Goal: Task Accomplishment & Management: Complete application form

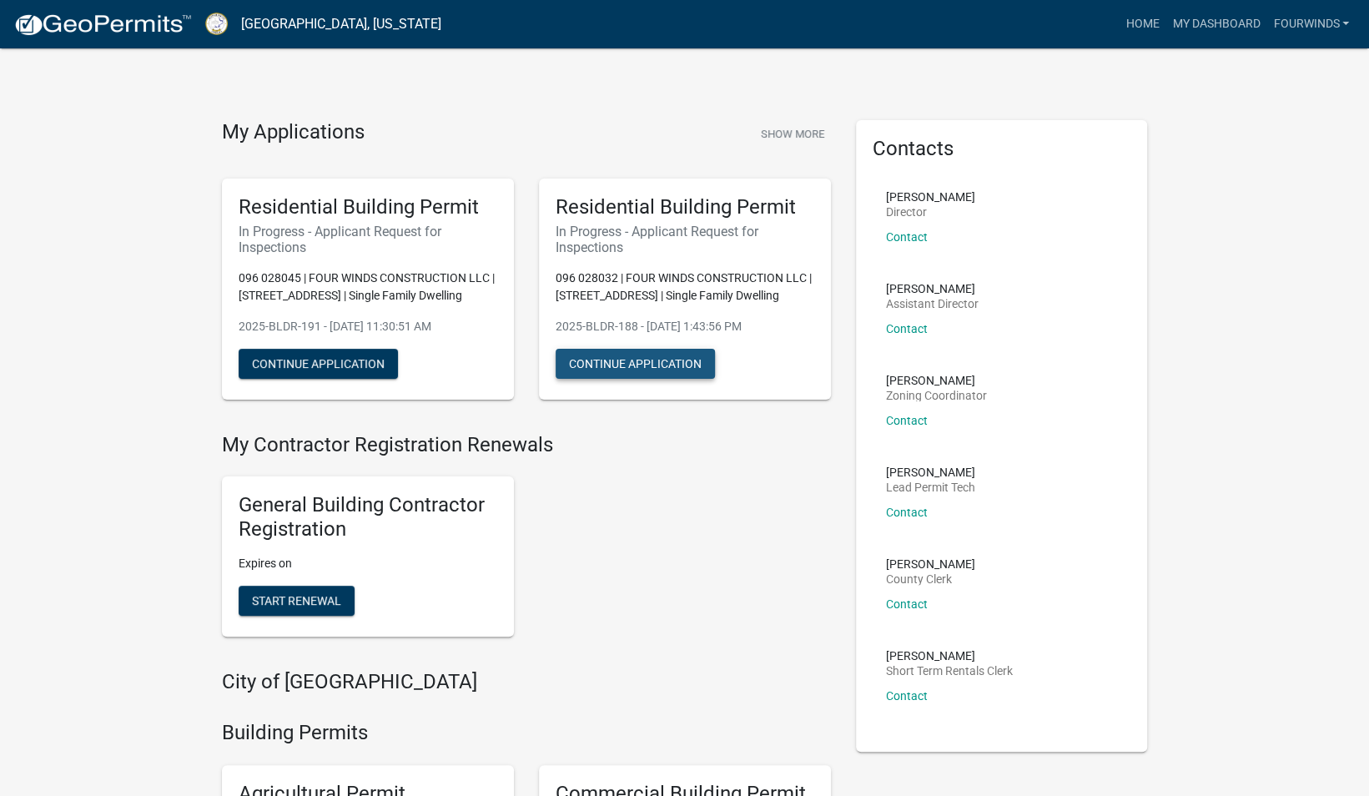
click at [629, 364] on button "Continue Application" at bounding box center [635, 364] width 159 height 30
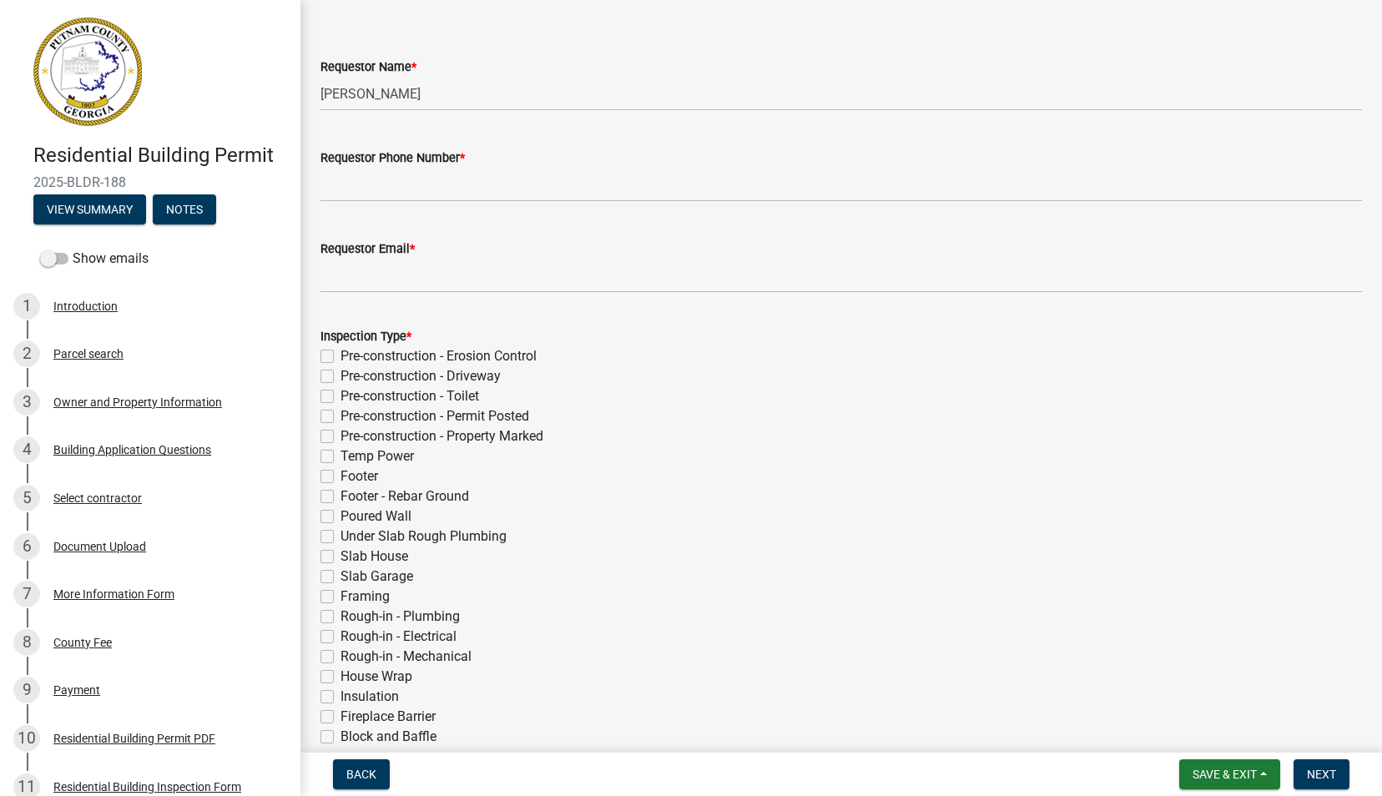
scroll to position [83, 0]
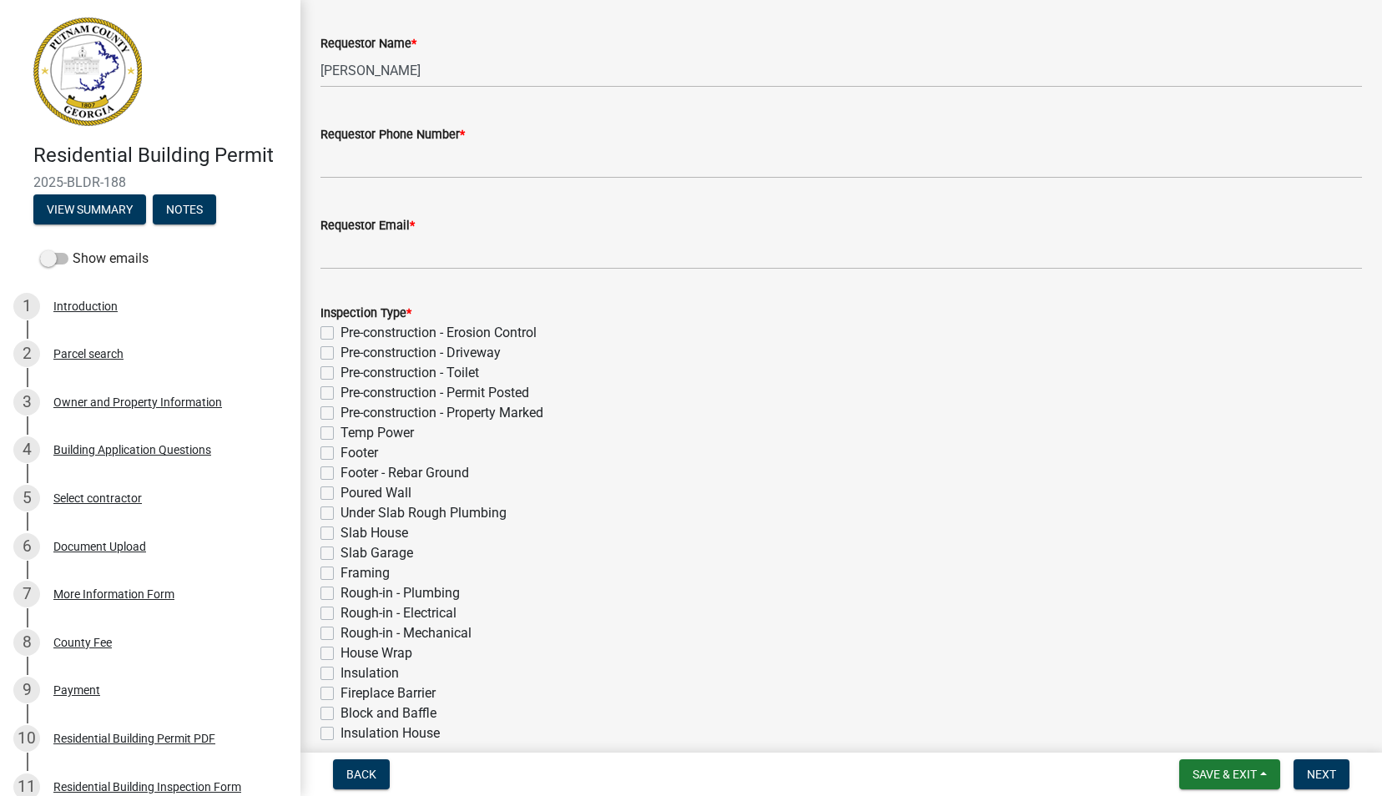
click at [340, 435] on label "Temp Power" at bounding box center [376, 433] width 73 height 20
click at [340, 434] on input "Temp Power" at bounding box center [345, 428] width 11 height 11
checkbox input "true"
checkbox input "false"
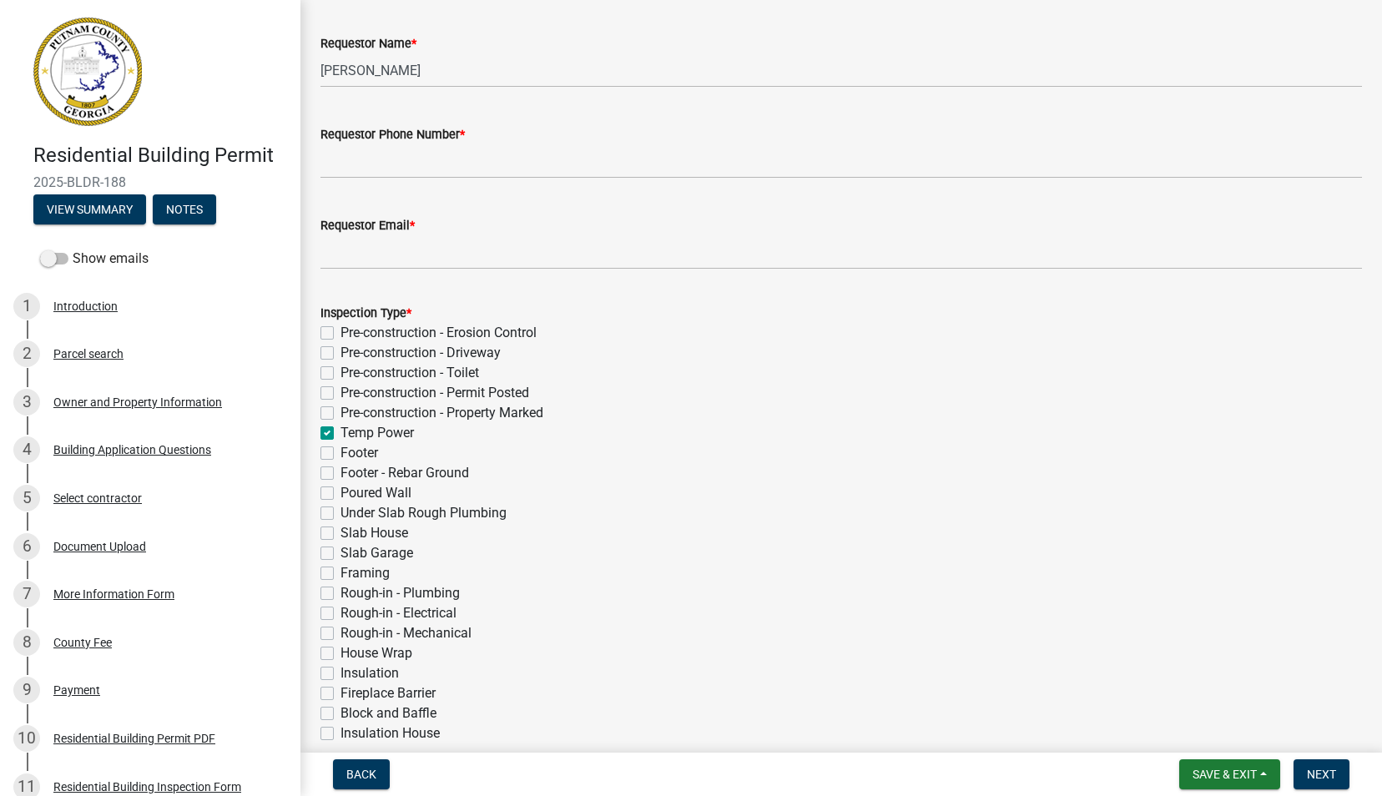
checkbox input "false"
checkbox input "true"
checkbox input "false"
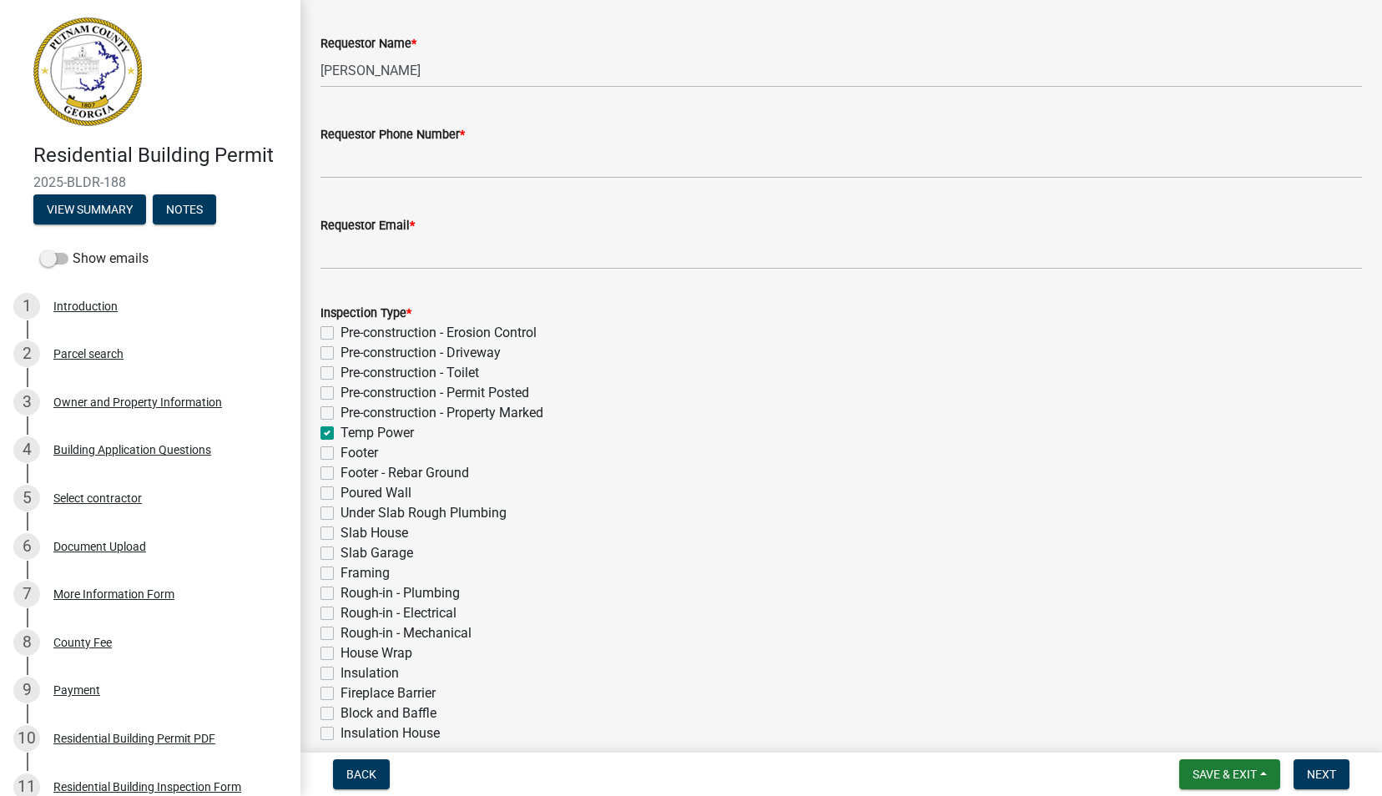
checkbox input "false"
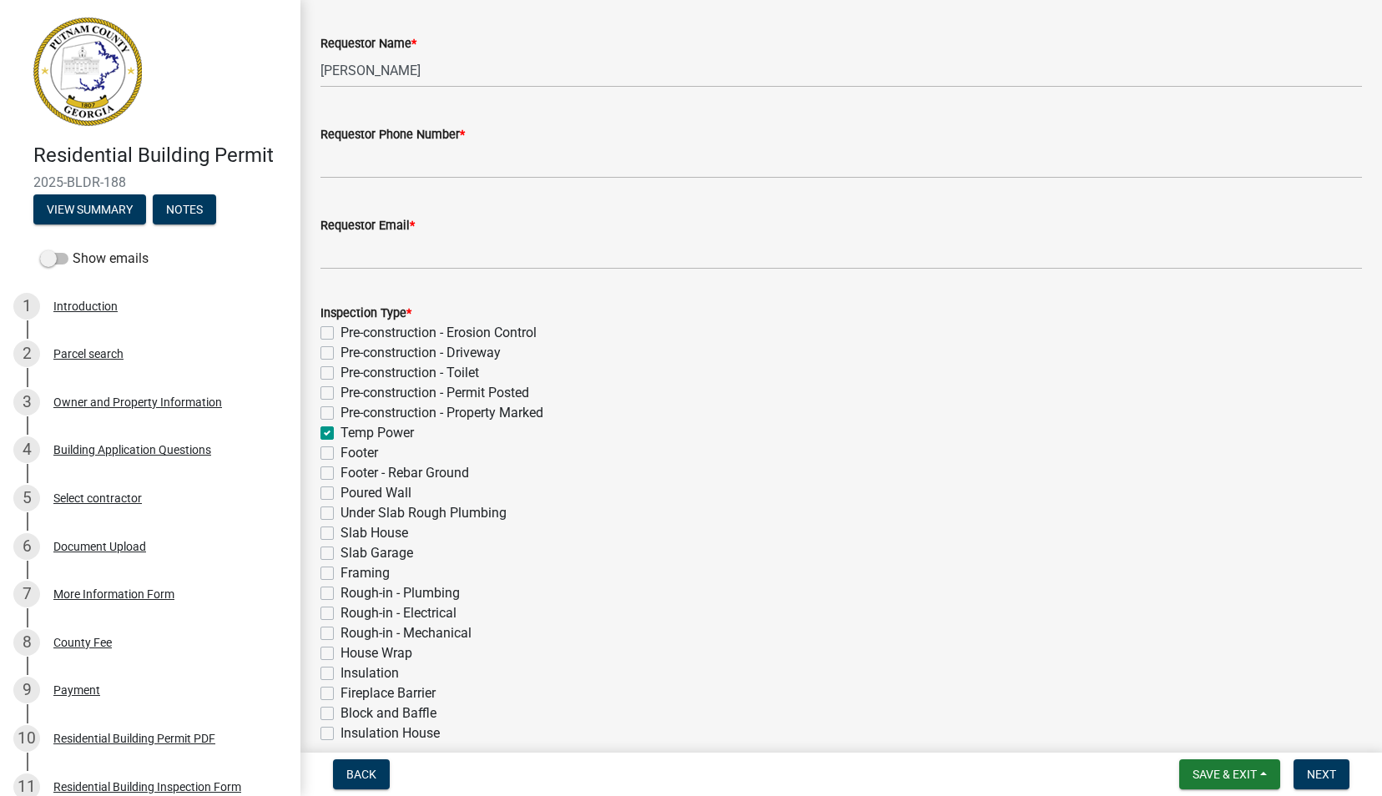
checkbox input "false"
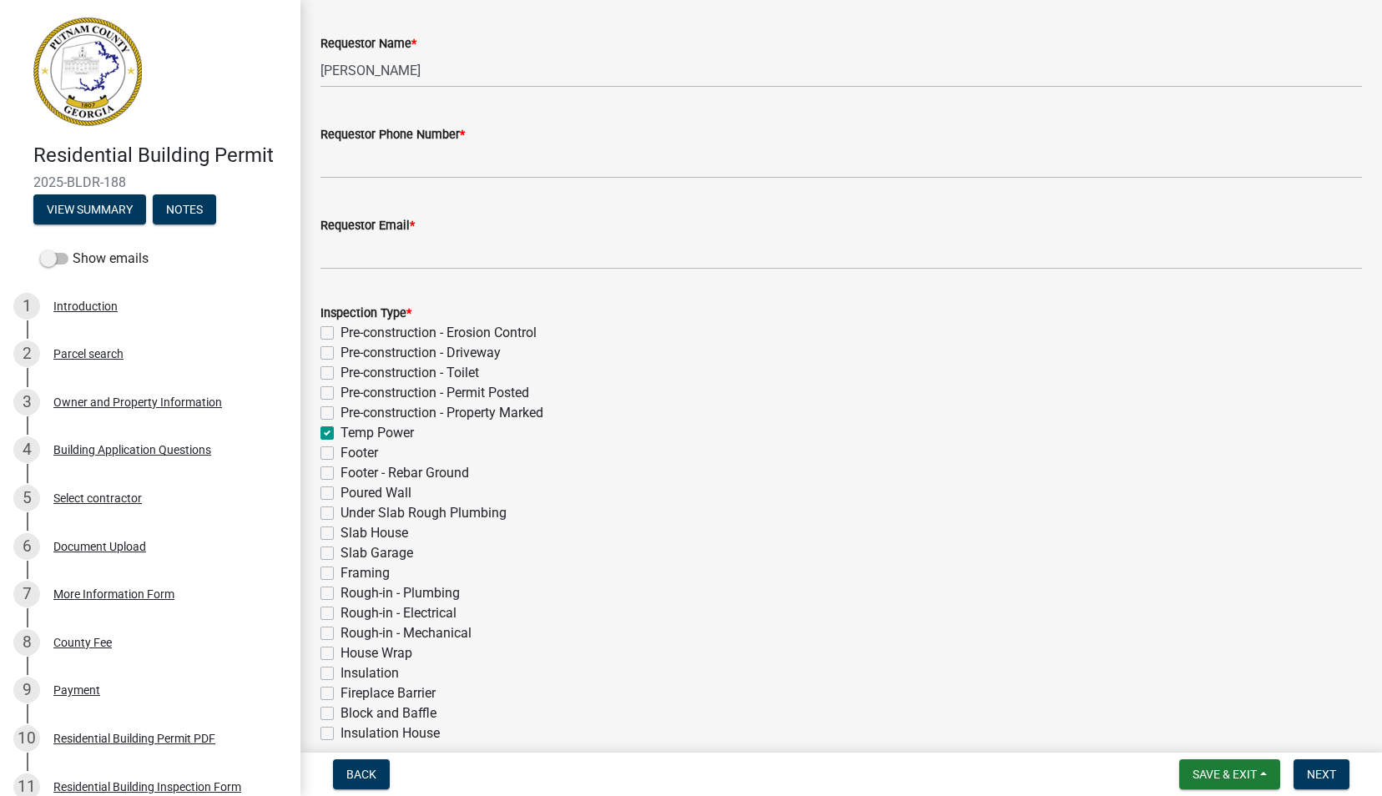
checkbox input "false"
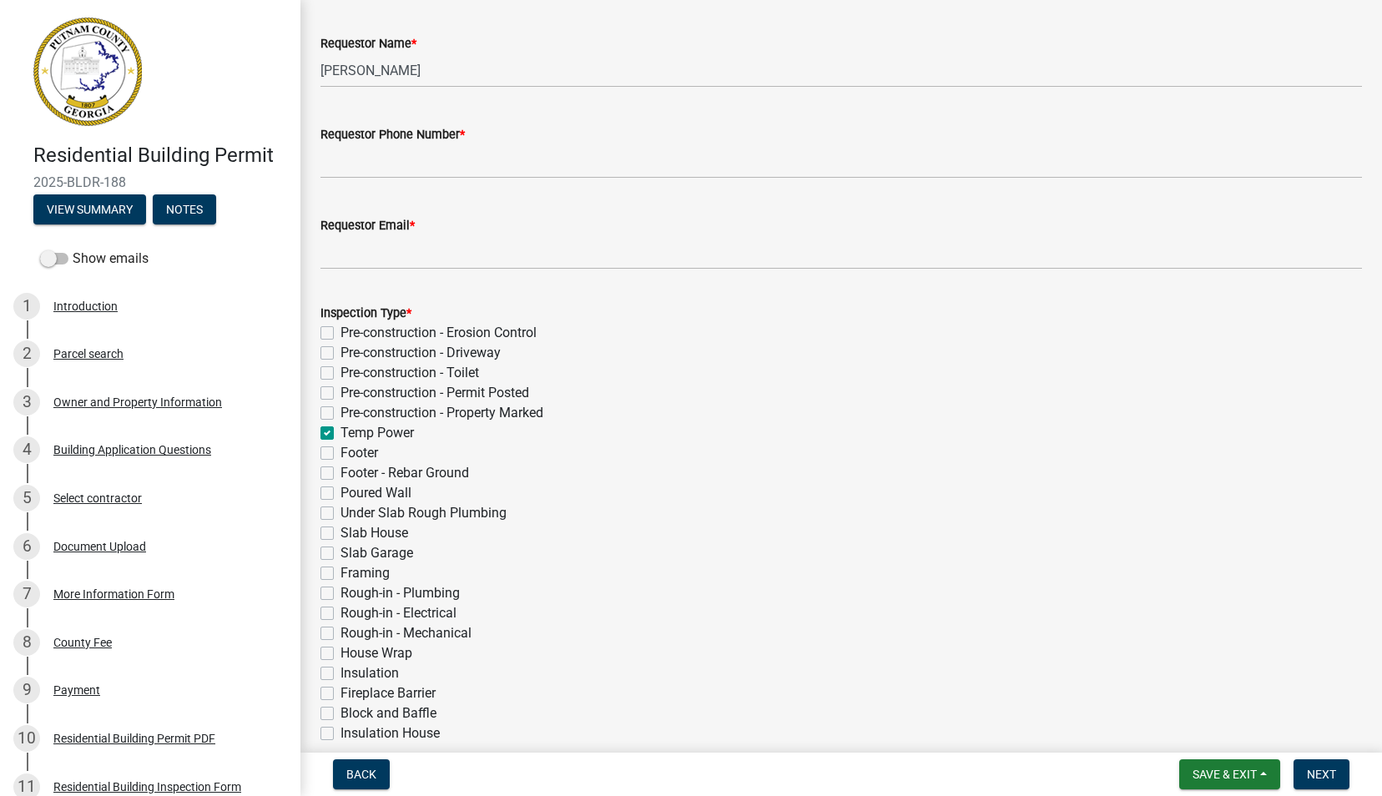
checkbox input "false"
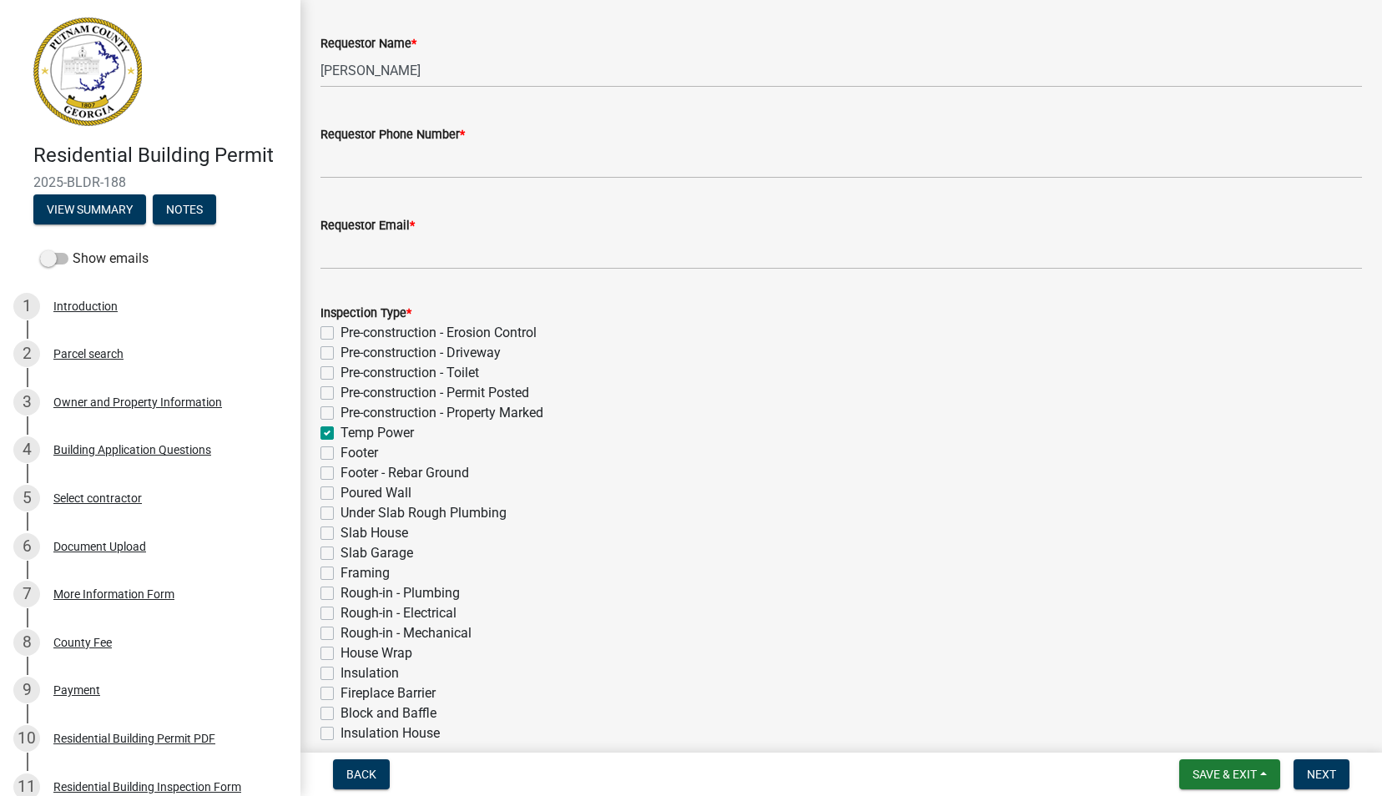
checkbox input "false"
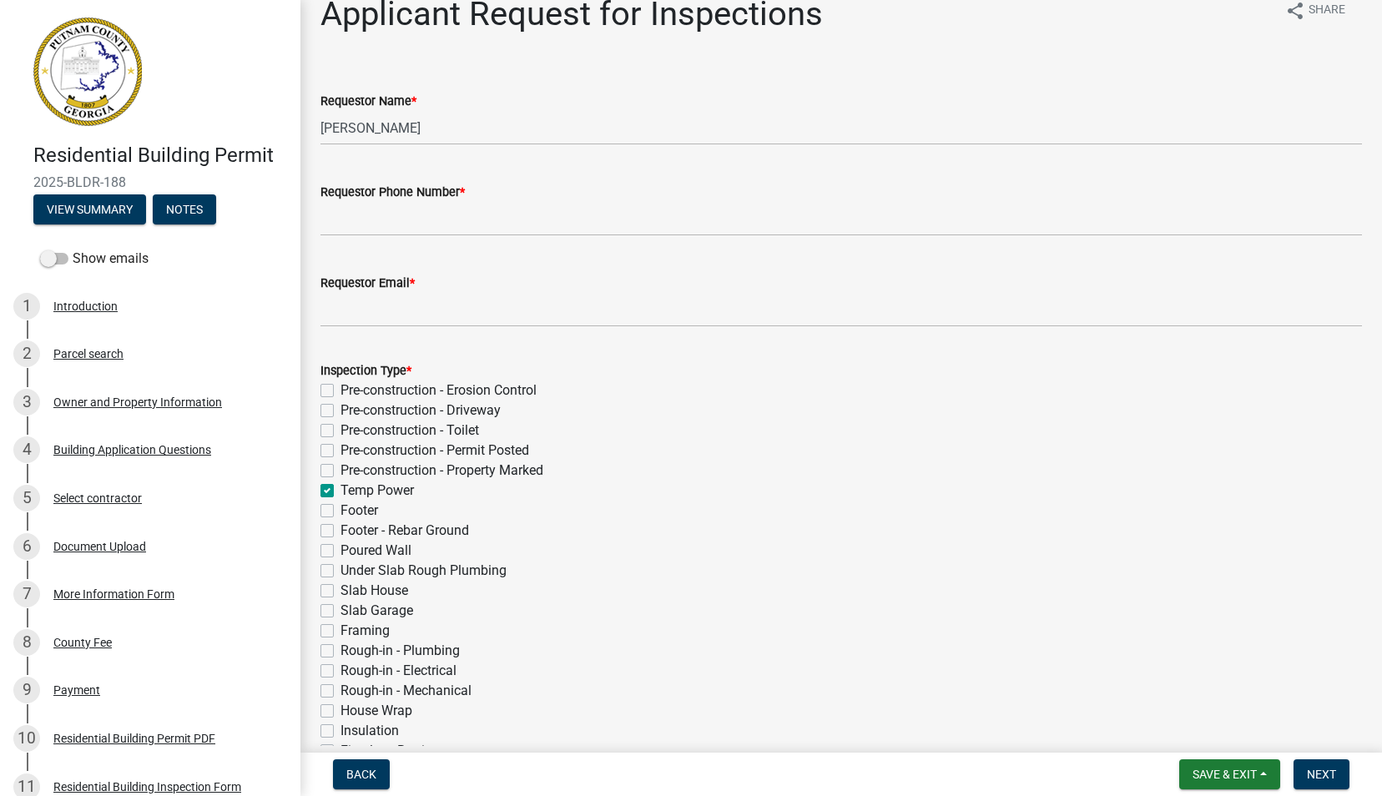
scroll to position [0, 0]
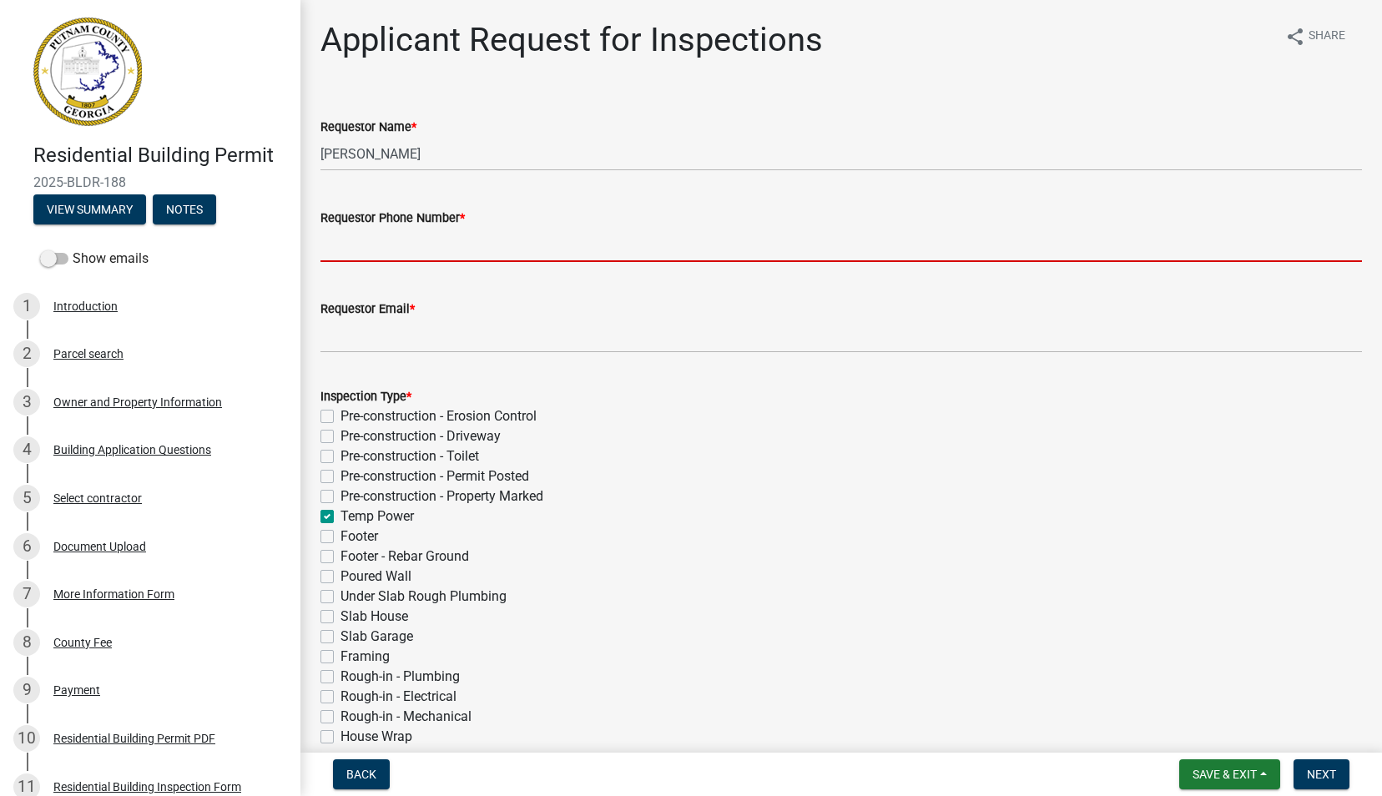
click at [421, 245] on input "Requestor Phone Number *" at bounding box center [840, 245] width 1041 height 34
type input "4043130698"
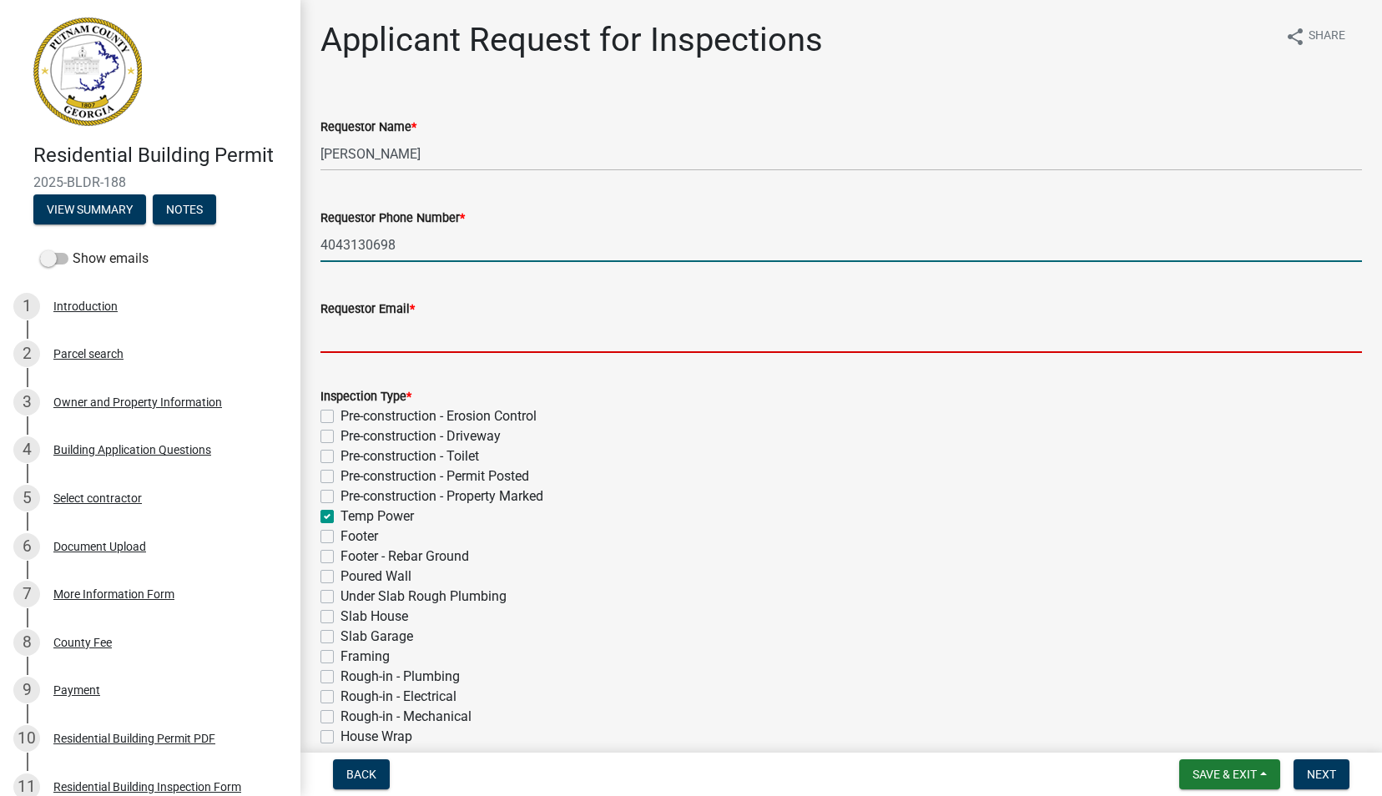
type input "[PERSON_NAME][EMAIL_ADDRESS][PERSON_NAME][DOMAIN_NAME]"
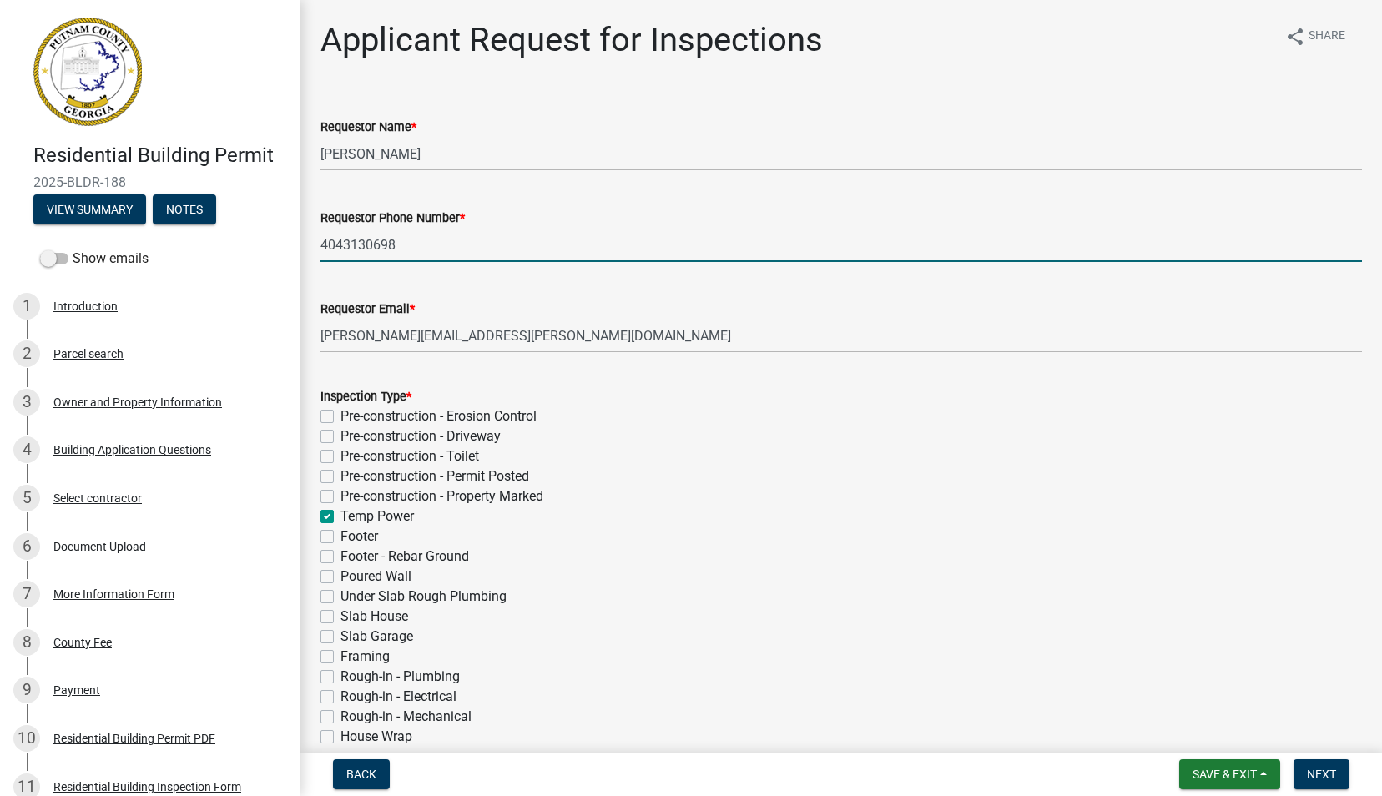
type input "[DATE]"
select select "10"
select select "2025"
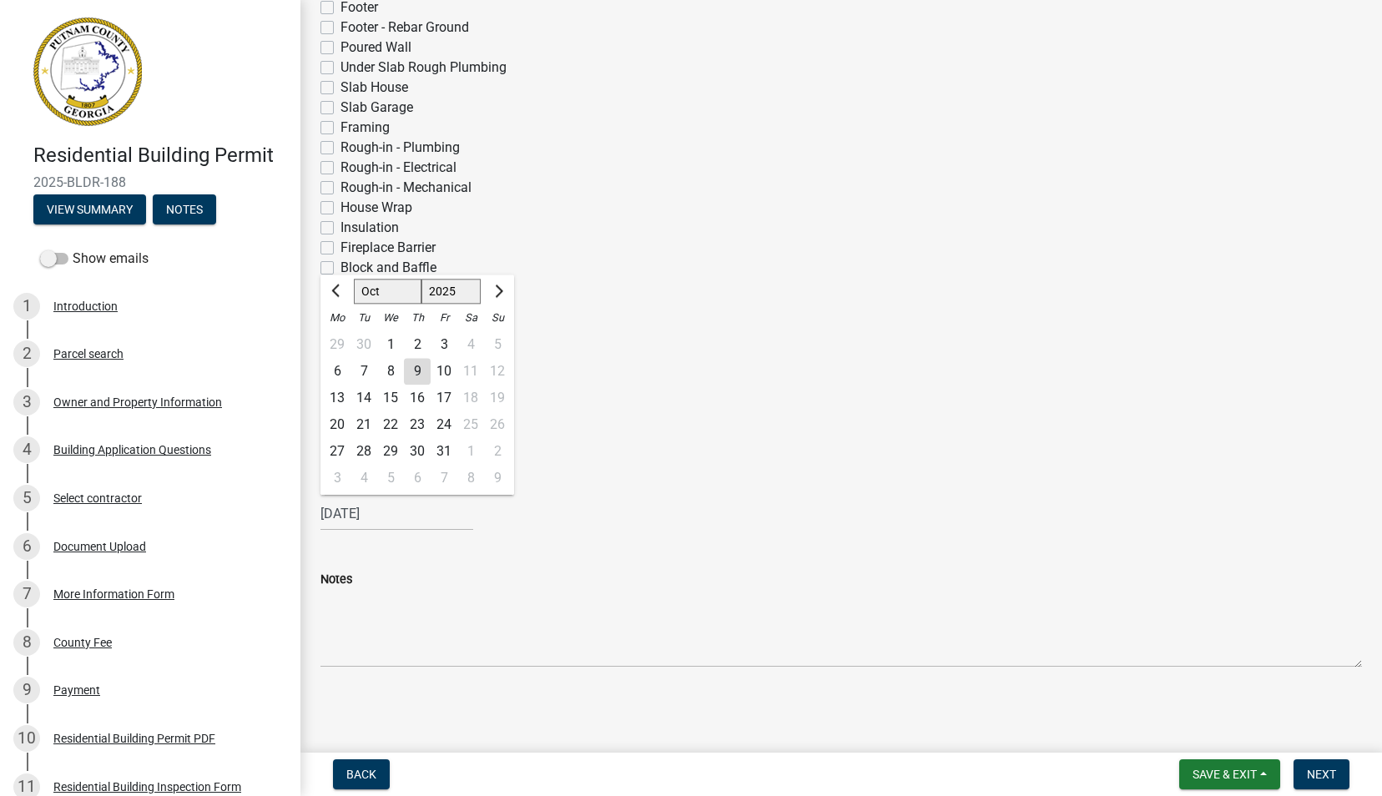
click at [446, 367] on div "10" at bounding box center [444, 371] width 27 height 27
type input "[DATE]"
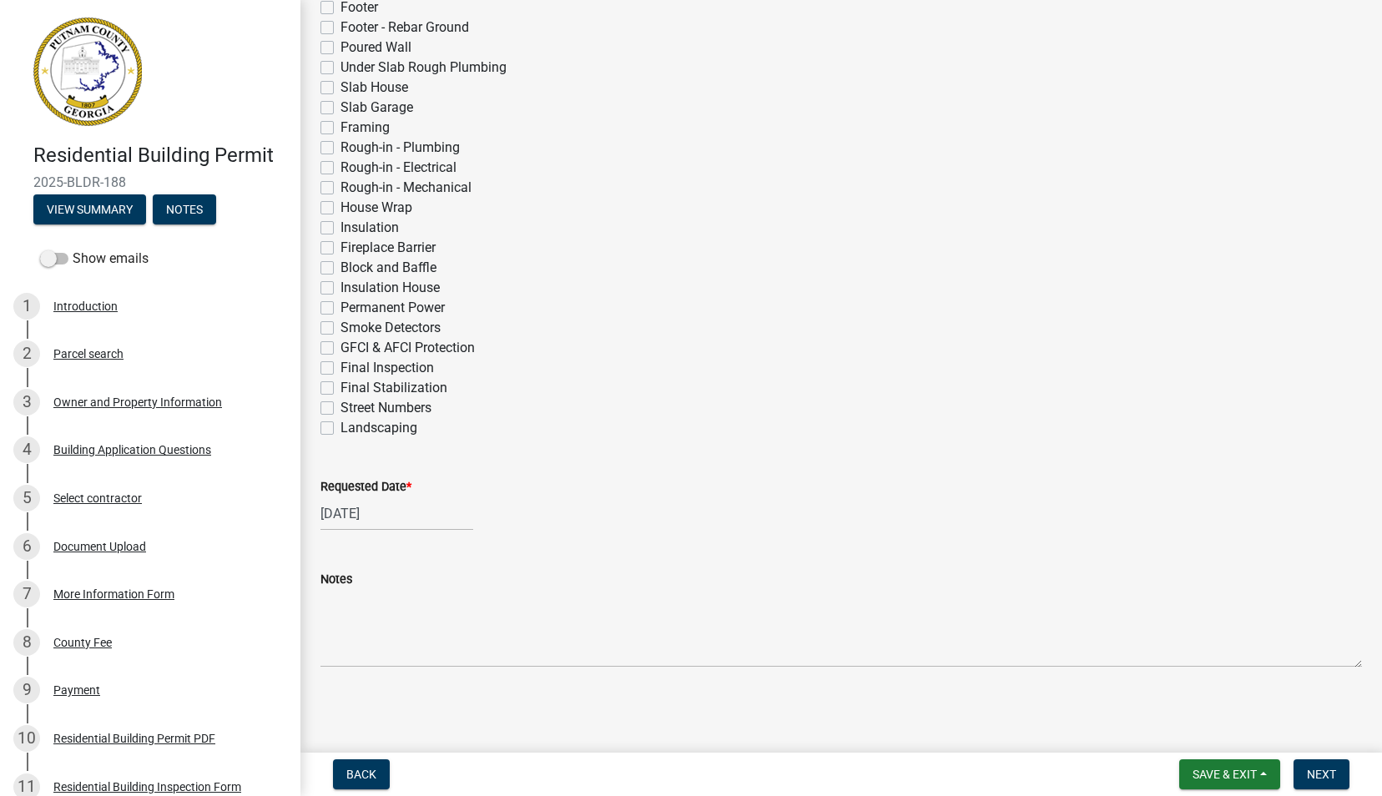
click at [638, 394] on div "Final Stabilization" at bounding box center [840, 388] width 1041 height 20
click at [1317, 771] on span "Next" at bounding box center [1321, 774] width 29 height 13
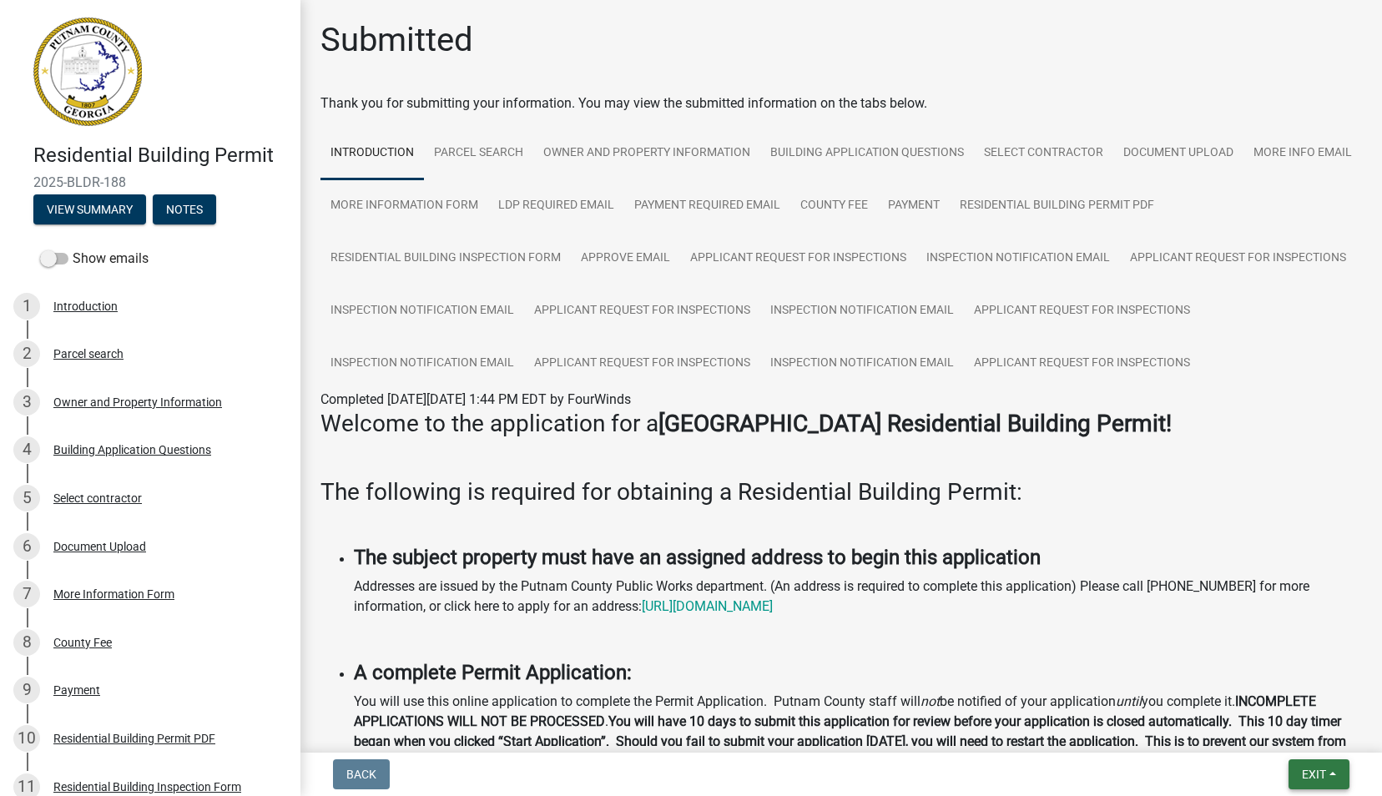
click at [1318, 771] on span "Exit" at bounding box center [1314, 774] width 24 height 13
click at [1283, 731] on button "Save & Exit" at bounding box center [1284, 731] width 134 height 40
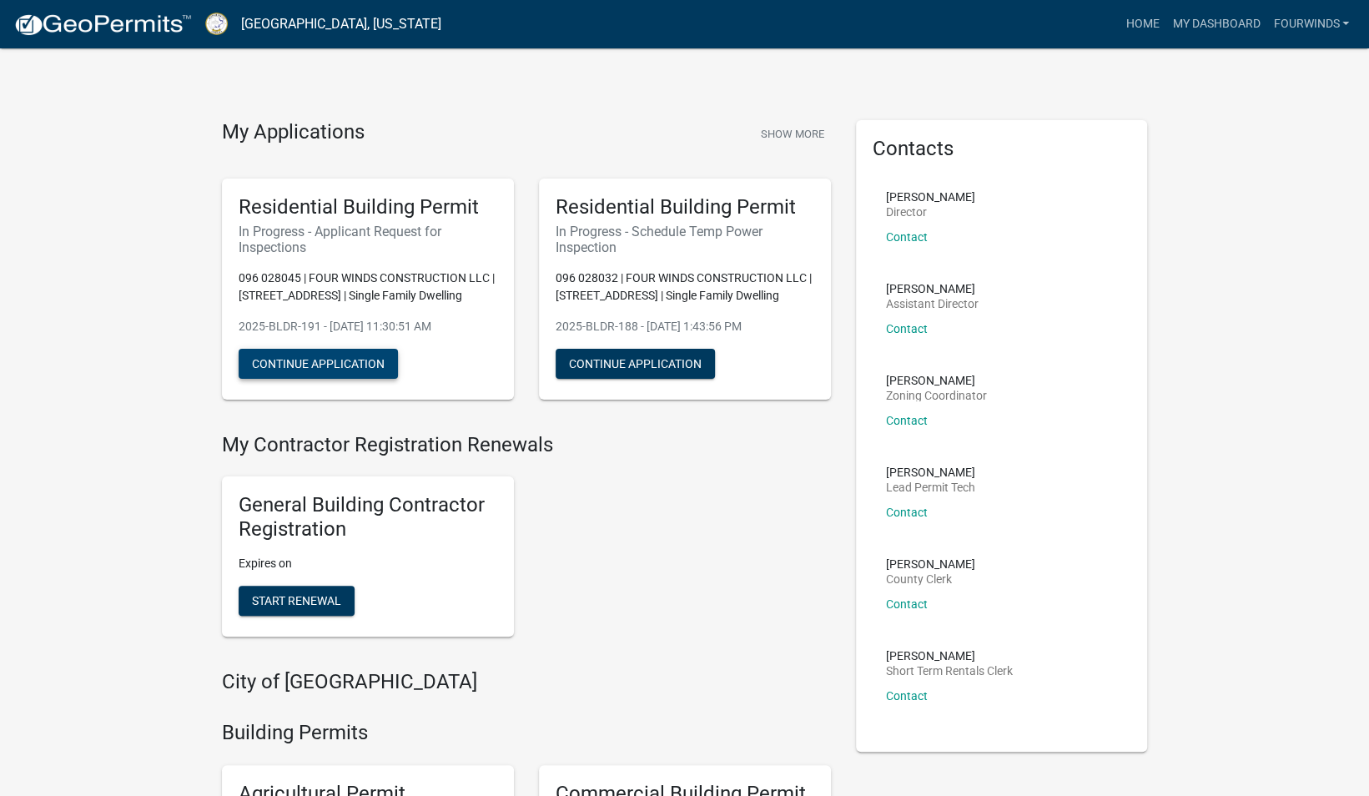
click at [310, 359] on button "Continue Application" at bounding box center [318, 364] width 159 height 30
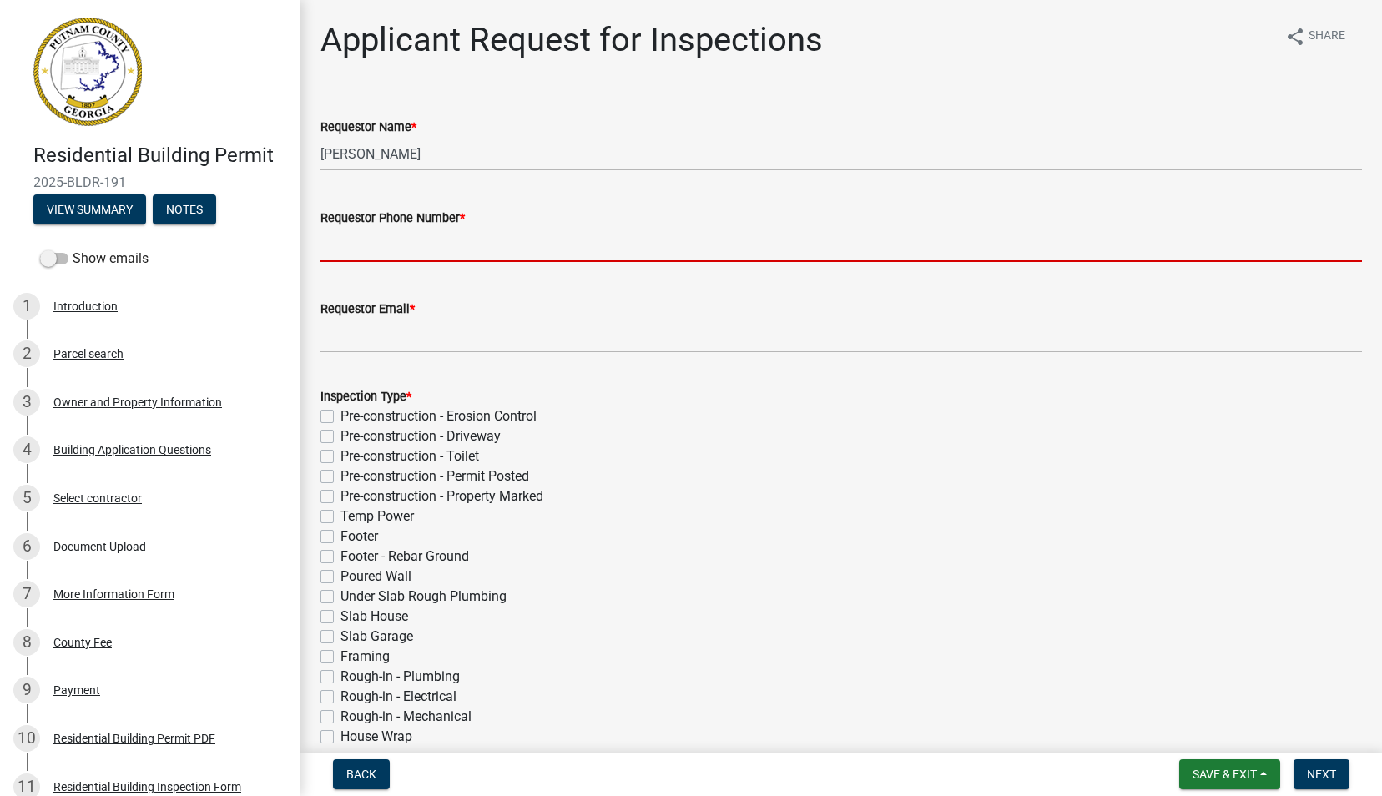
click at [403, 248] on input "Requestor Phone Number *" at bounding box center [840, 245] width 1041 height 34
type input "4043130698"
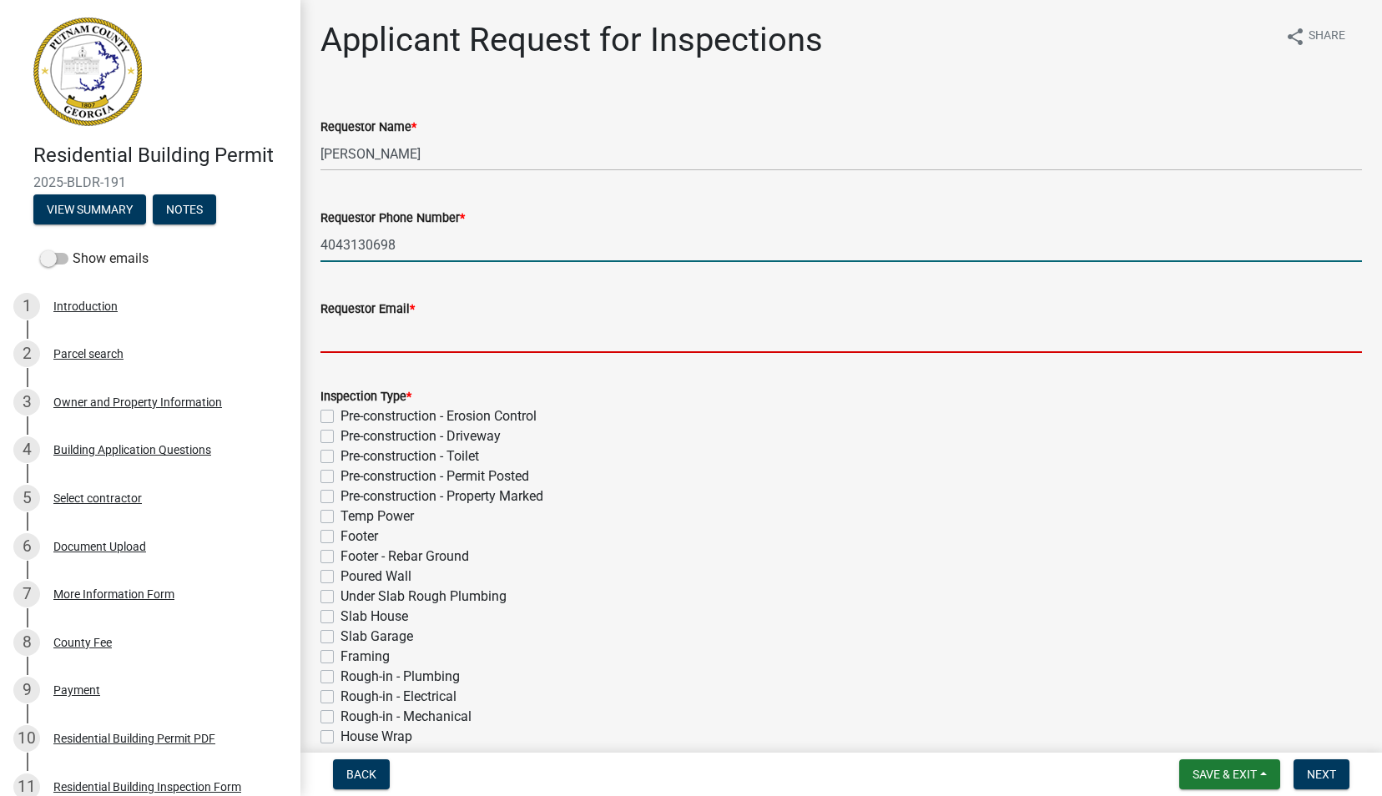
type input "[PERSON_NAME][EMAIL_ADDRESS][PERSON_NAME][DOMAIN_NAME]"
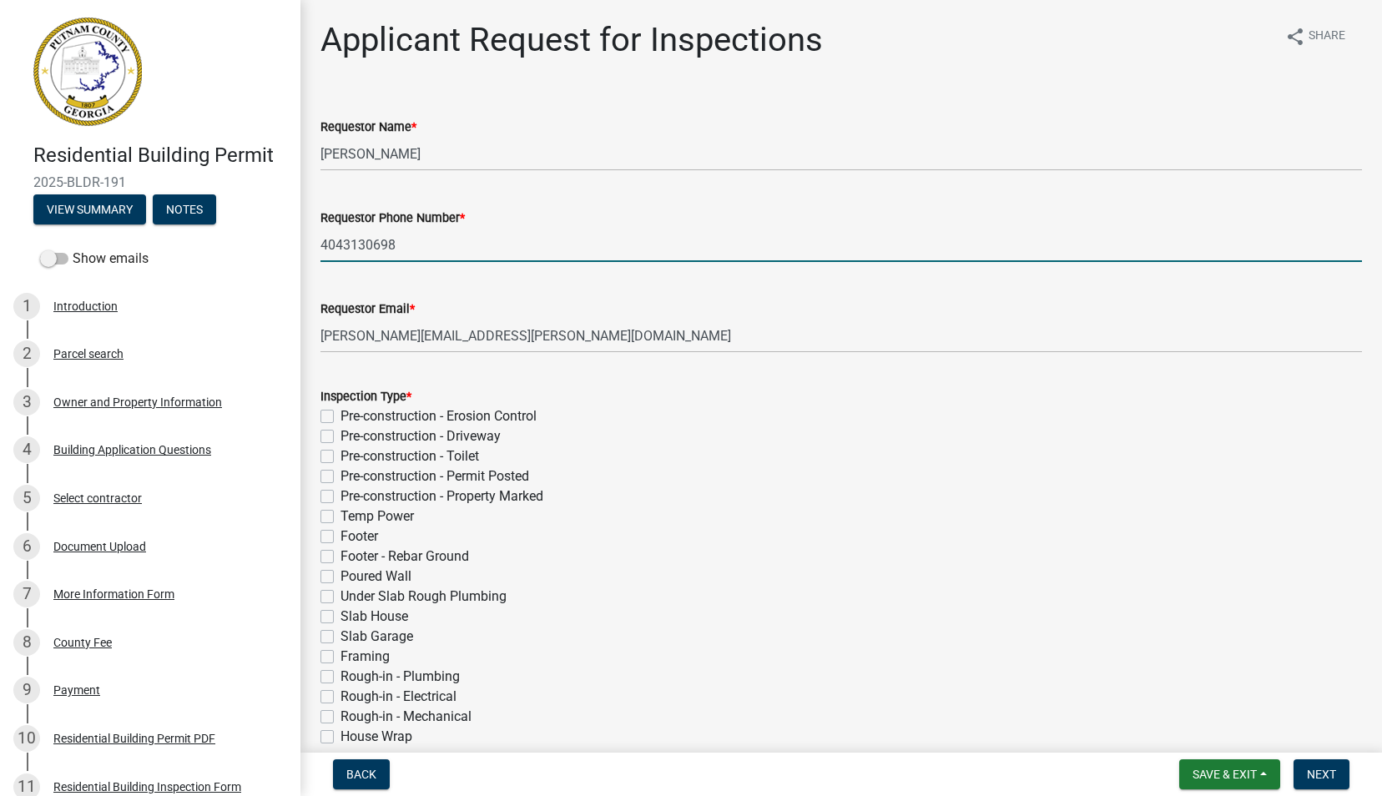
type input "[DATE]"
select select "10"
select select "2025"
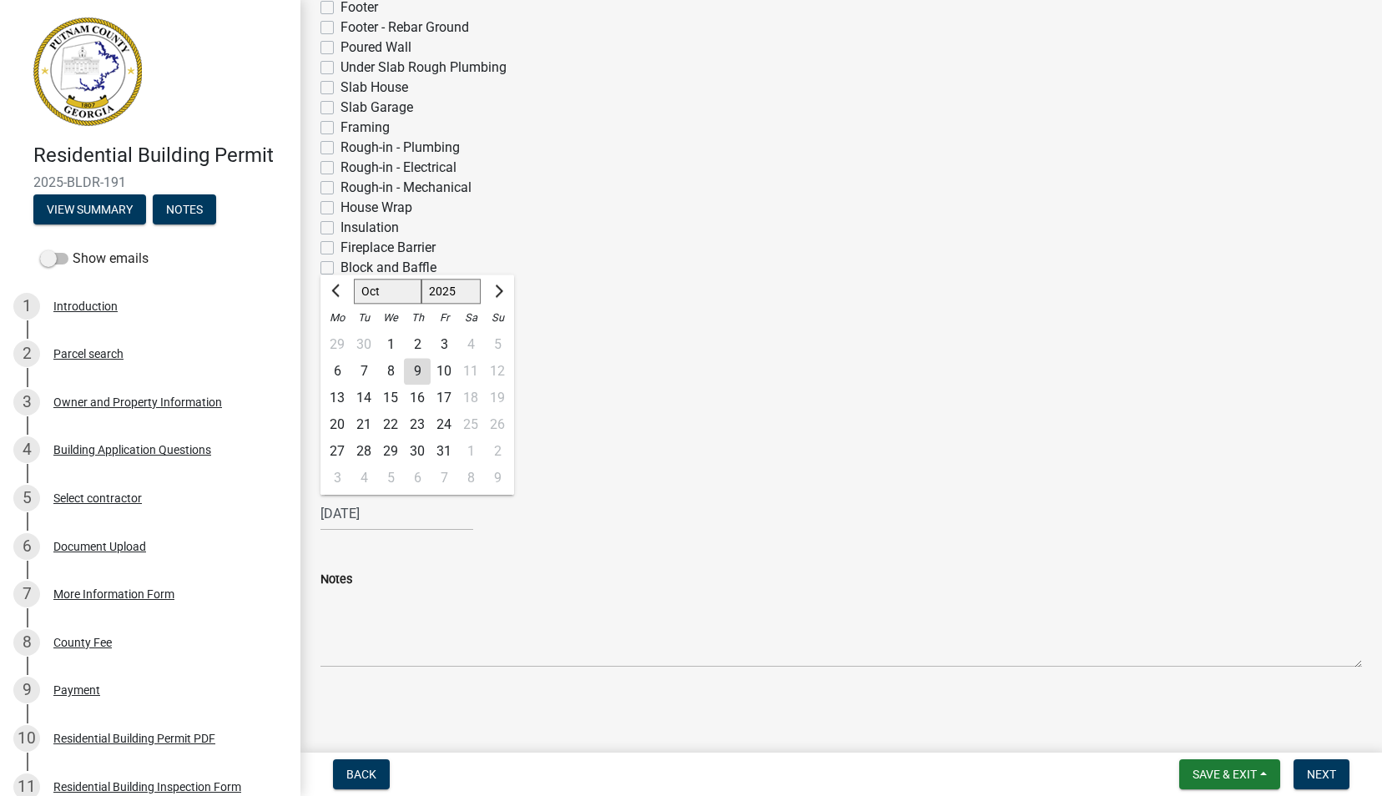
click at [444, 370] on div "10" at bounding box center [444, 371] width 27 height 27
type input "[DATE]"
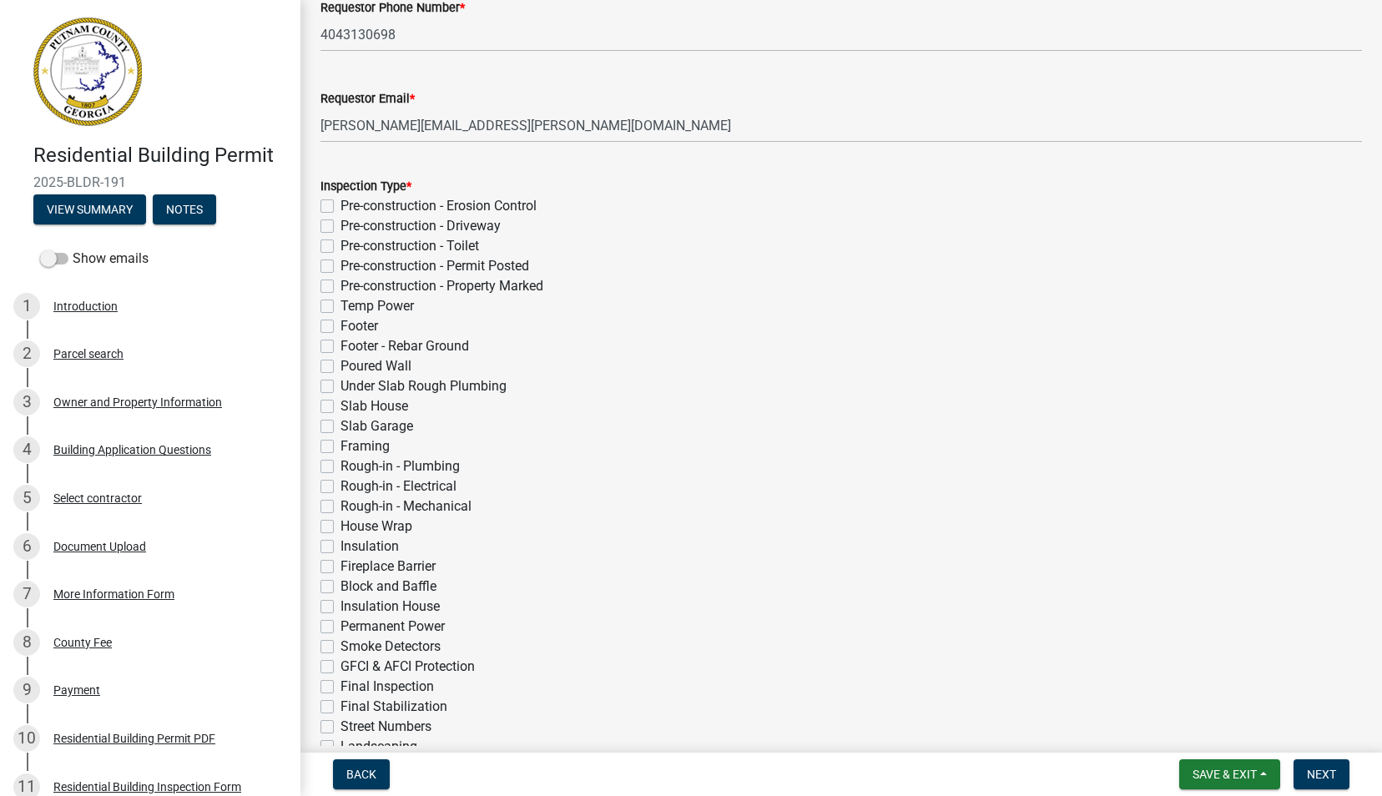
scroll to position [195, 0]
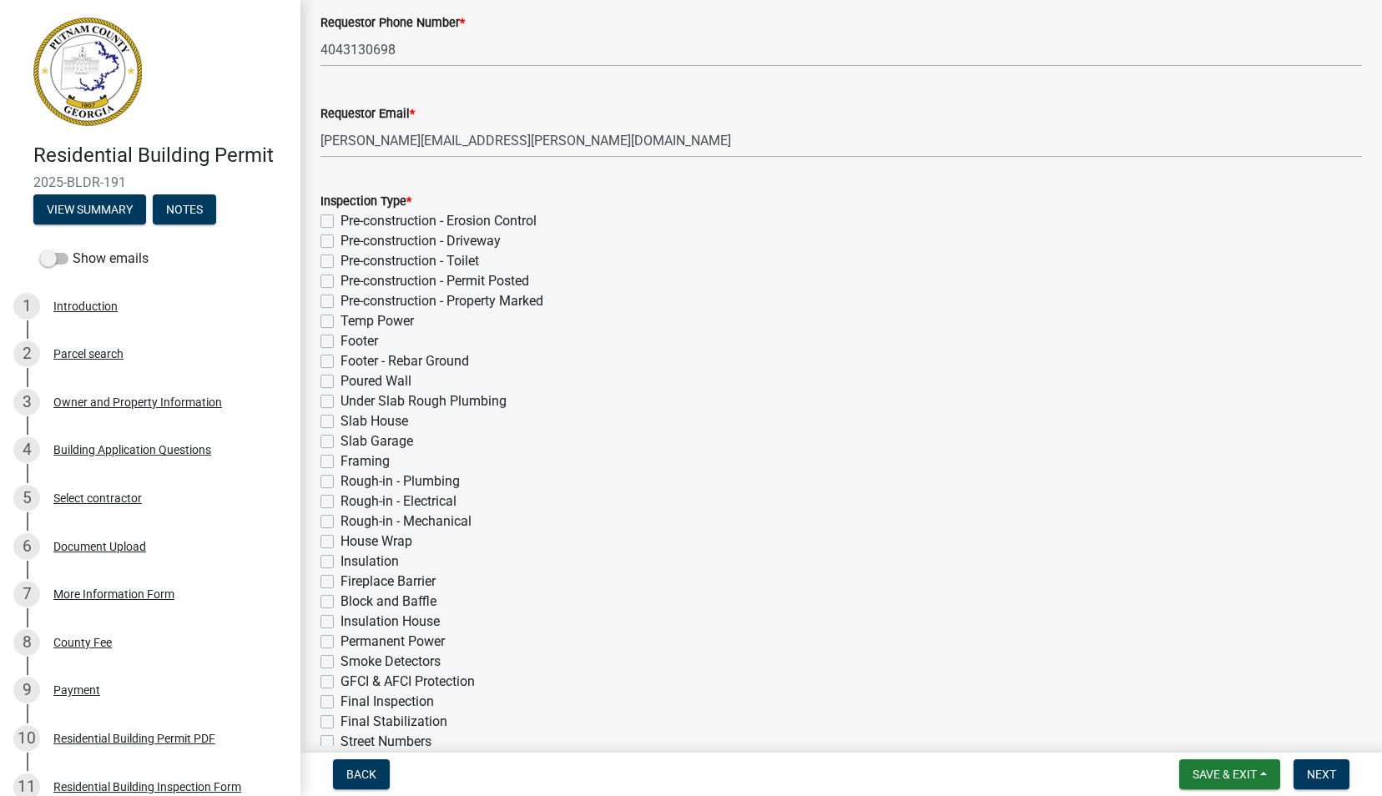
click at [340, 321] on label "Temp Power" at bounding box center [376, 321] width 73 height 20
click at [340, 321] on input "Temp Power" at bounding box center [345, 316] width 11 height 11
checkbox input "true"
checkbox input "false"
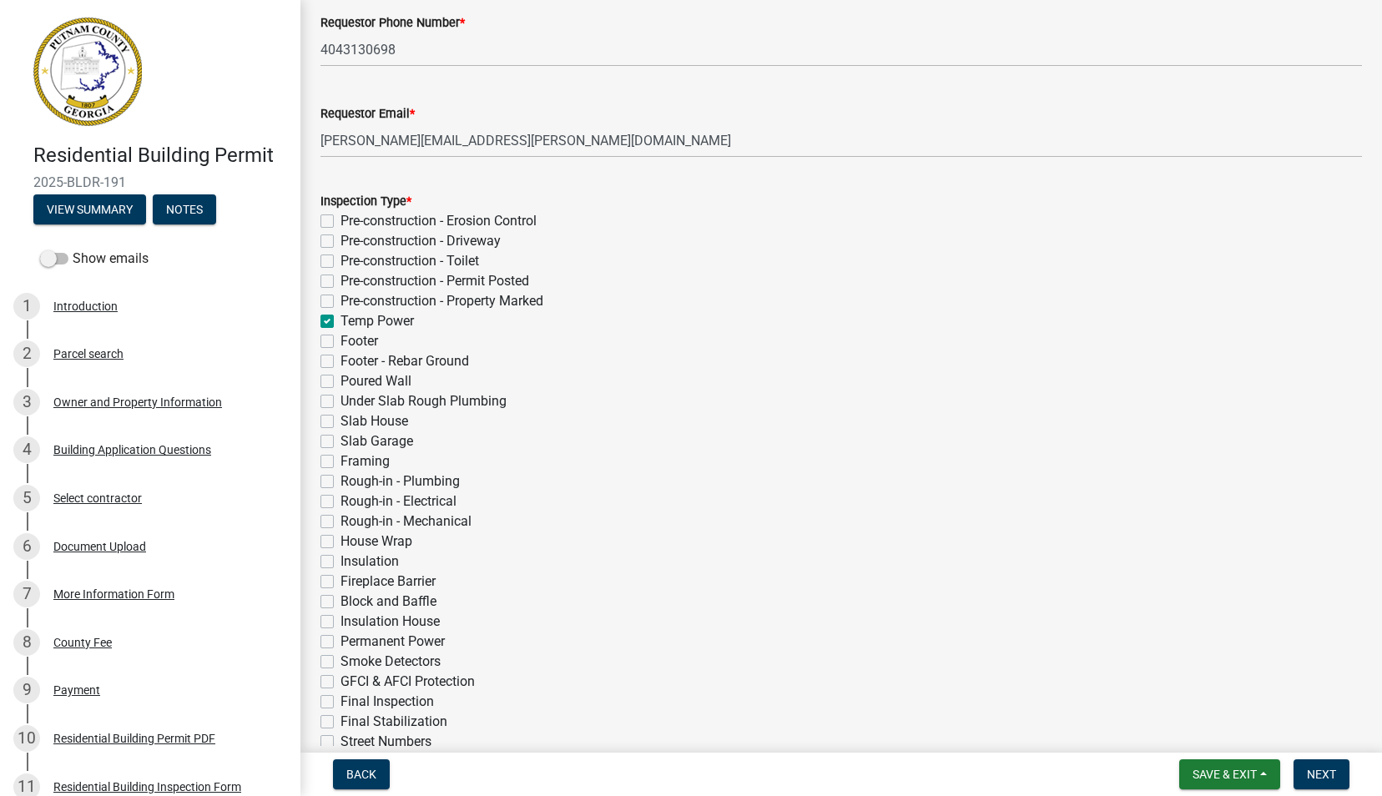
checkbox input "false"
checkbox input "true"
checkbox input "false"
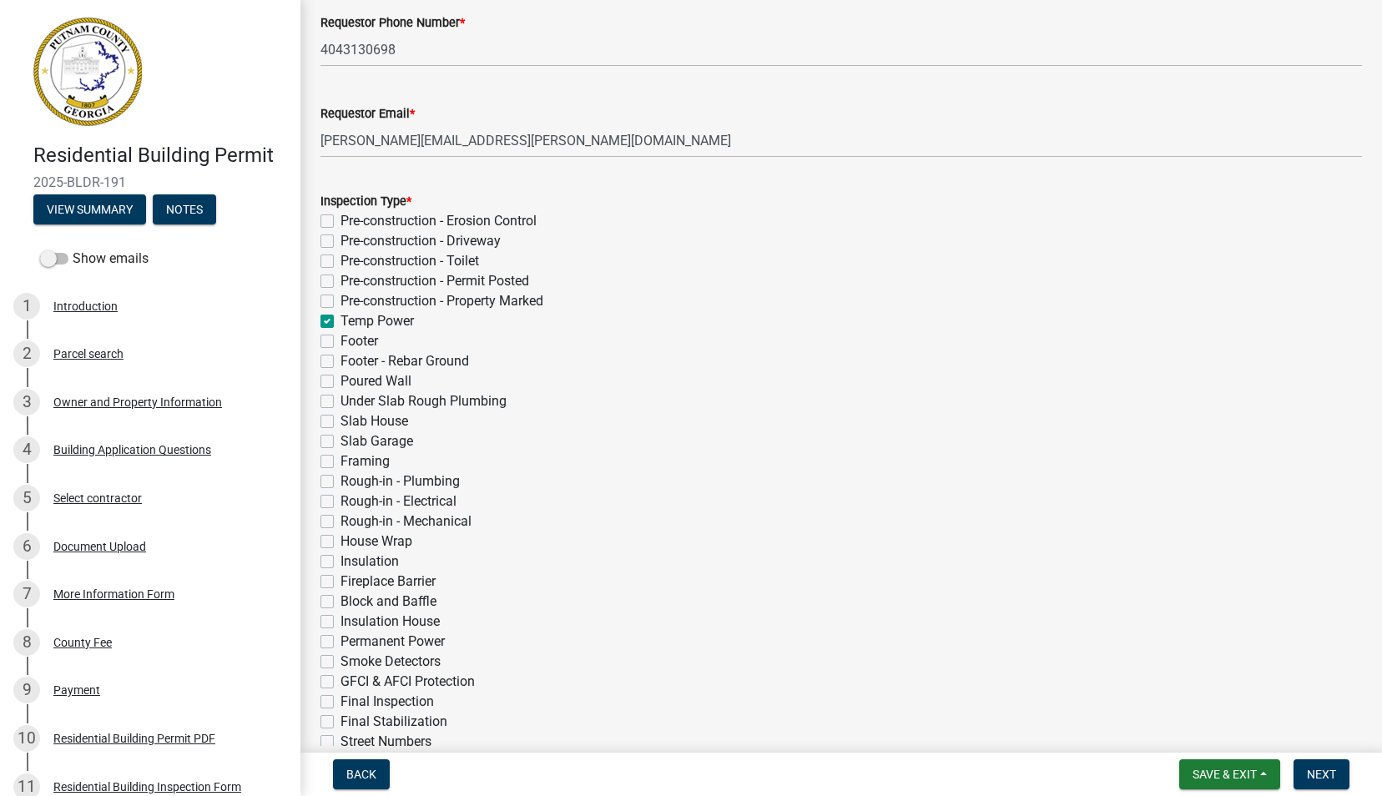
checkbox input "false"
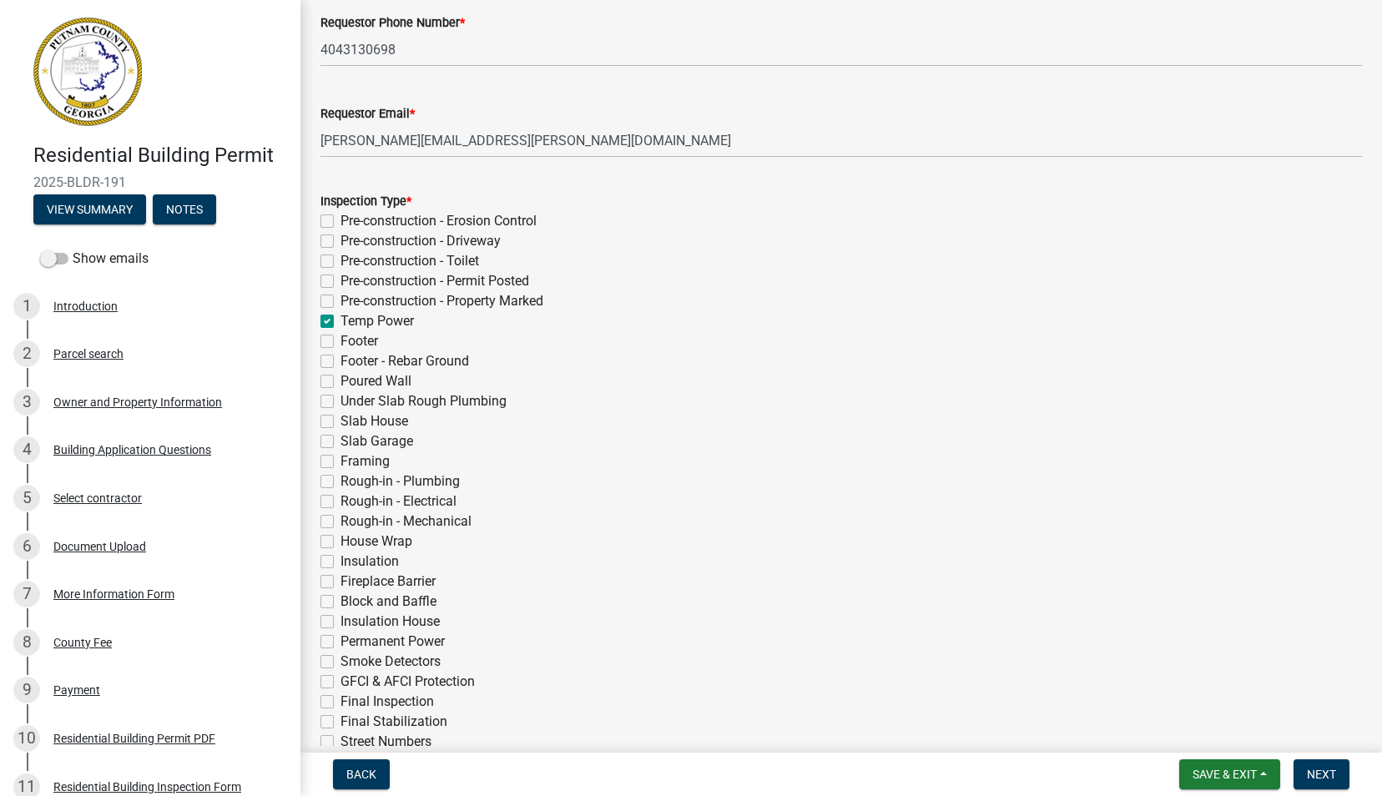
checkbox input "false"
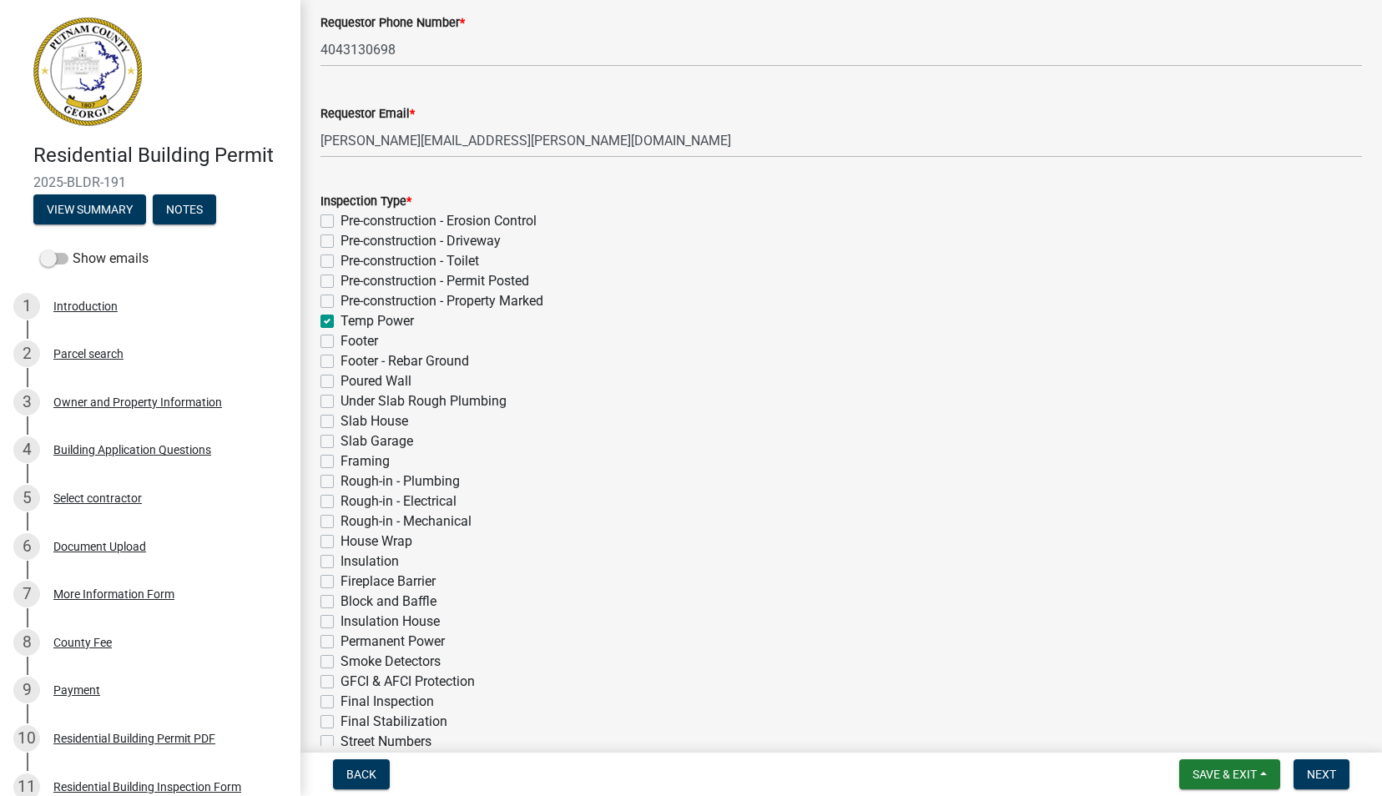
checkbox input "false"
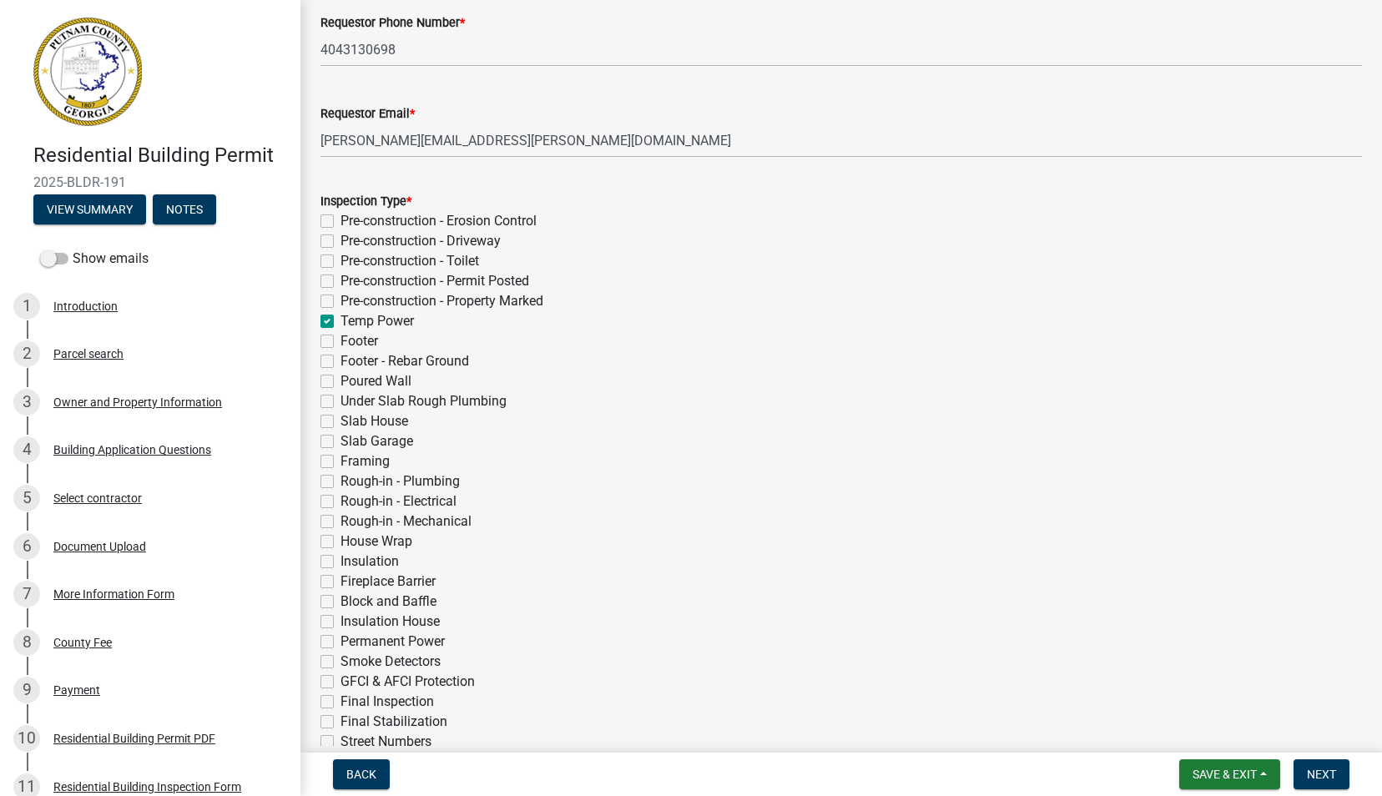
checkbox input "false"
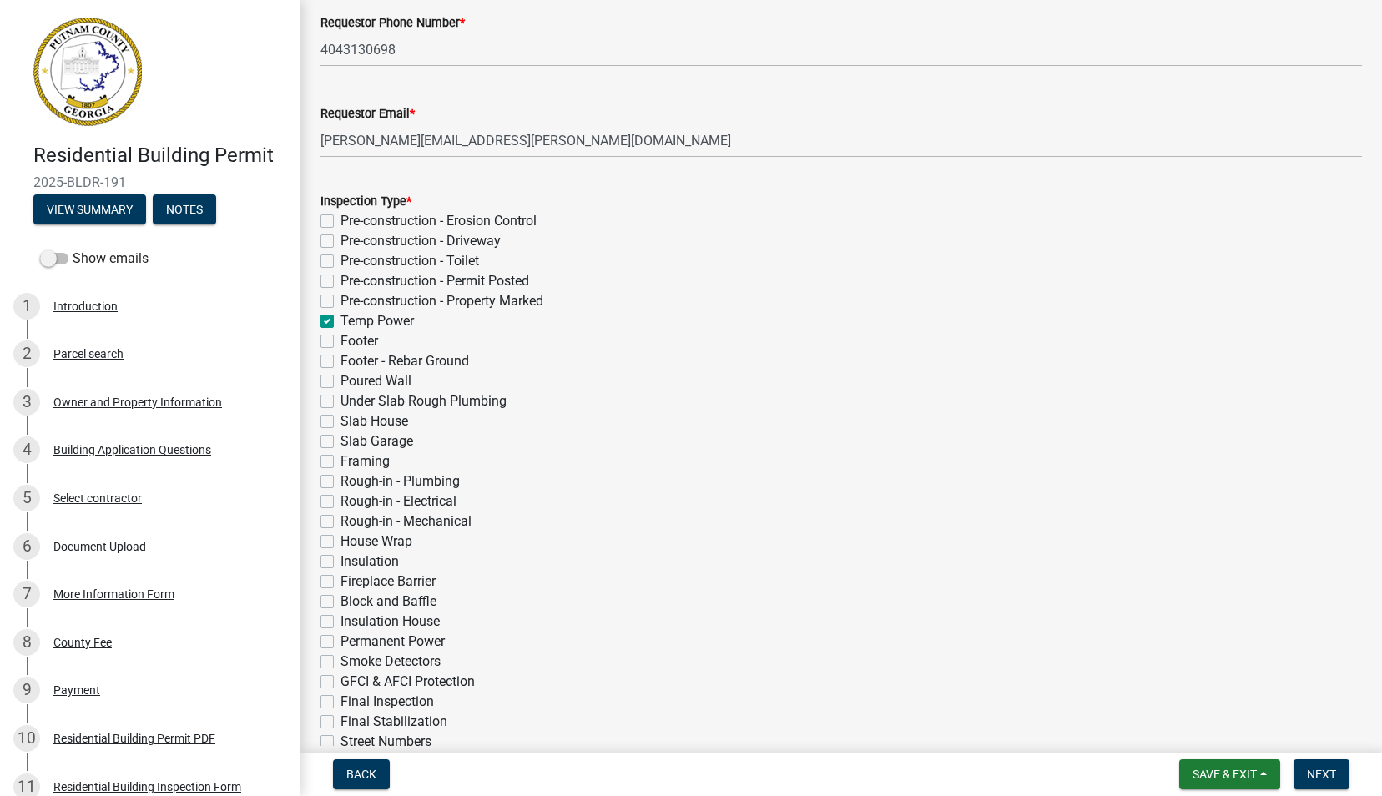
checkbox input "false"
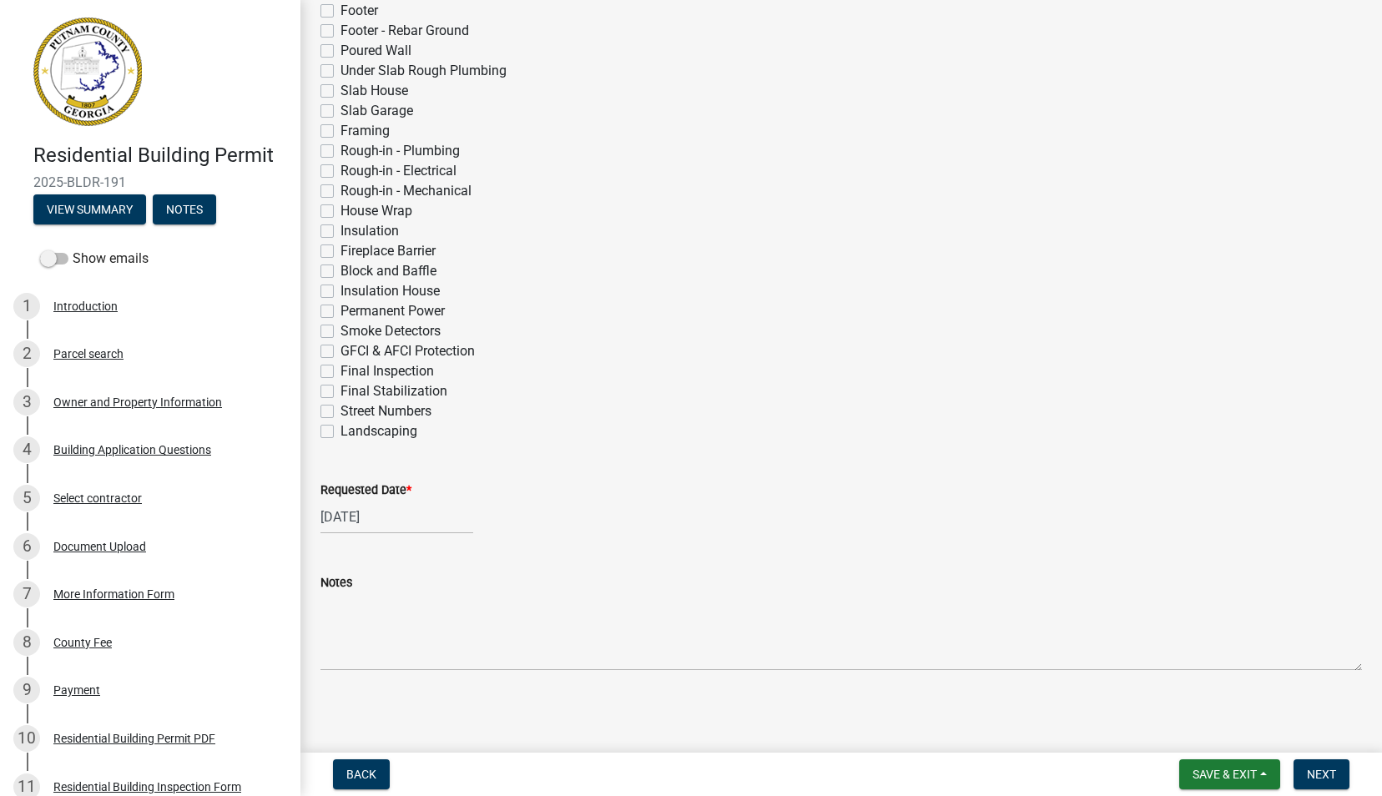
scroll to position [529, 0]
click at [1232, 774] on span "Save & Exit" at bounding box center [1224, 774] width 64 height 13
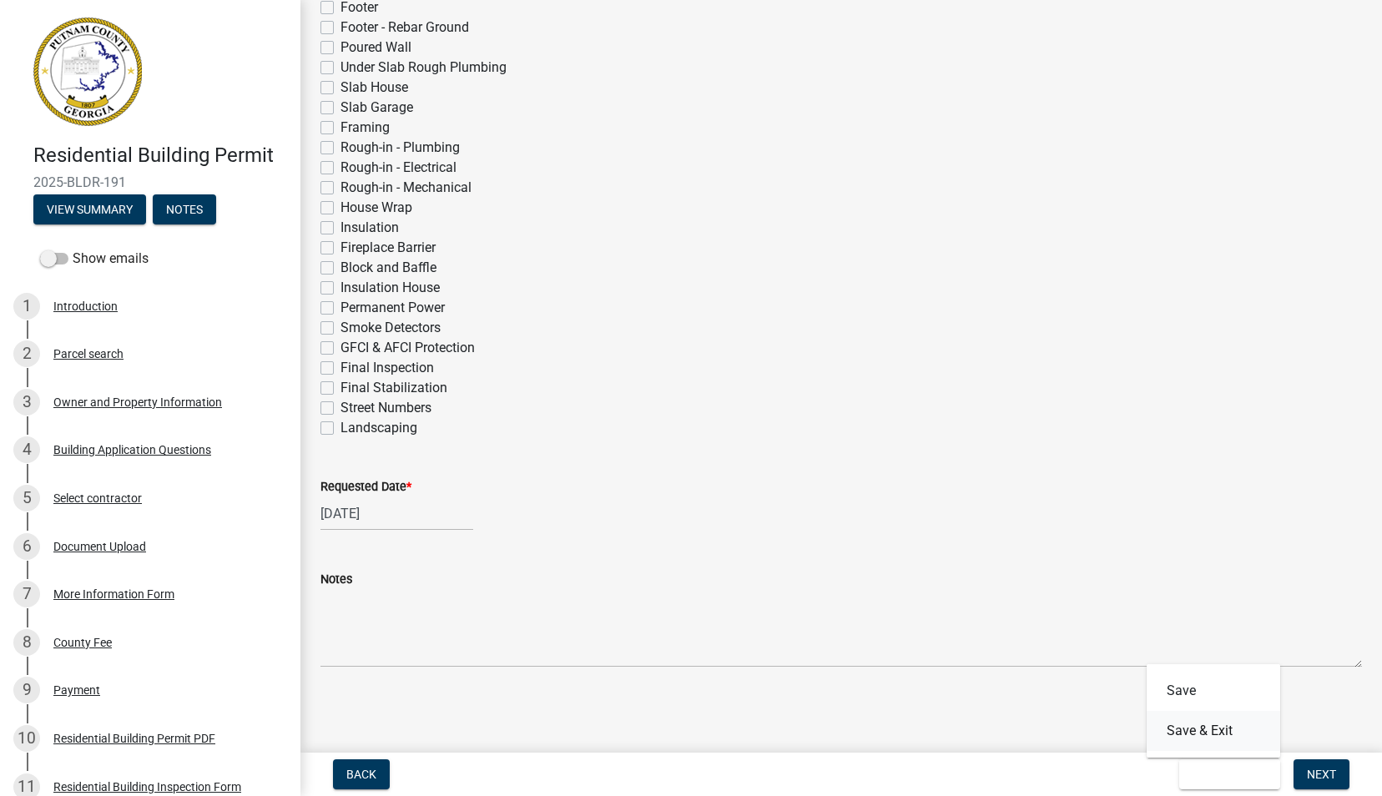
click at [1212, 729] on button "Save & Exit" at bounding box center [1214, 731] width 134 height 40
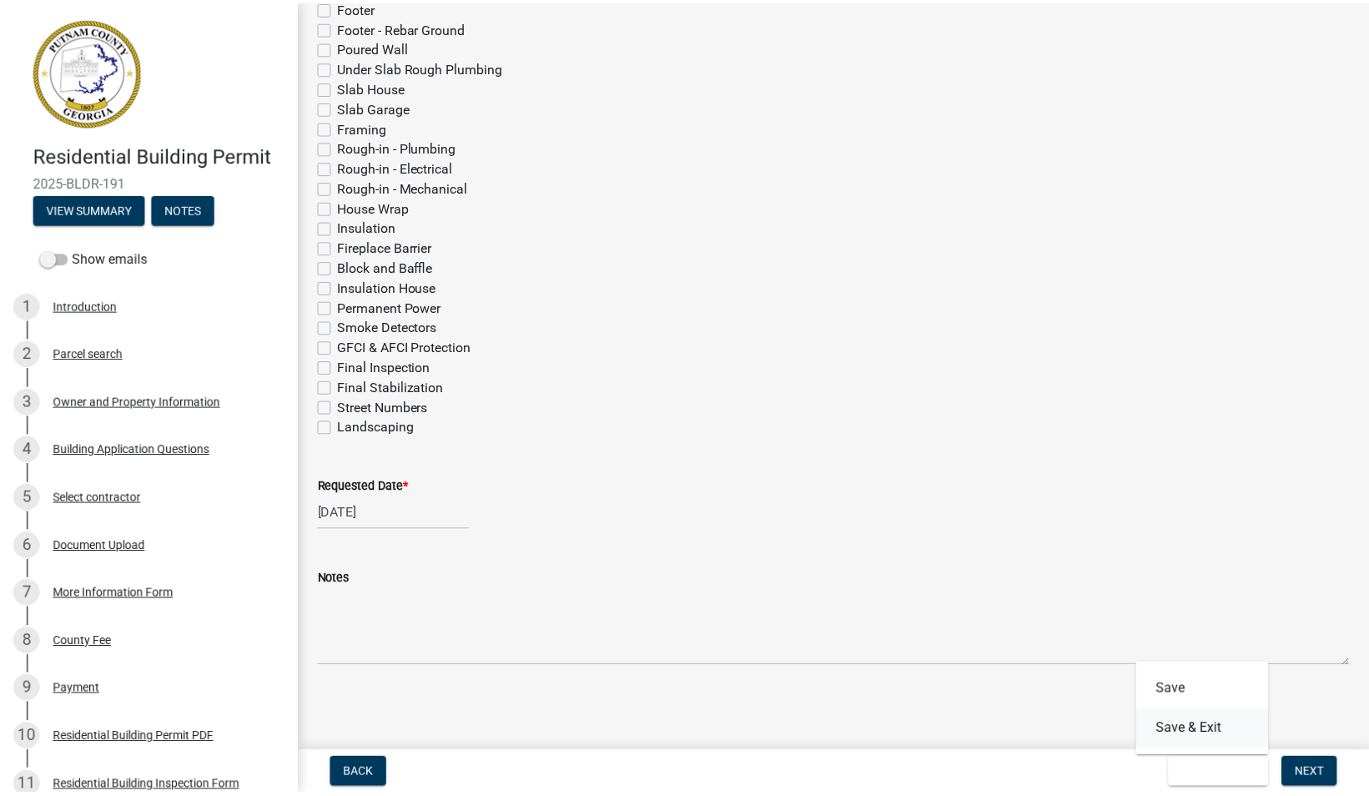
scroll to position [0, 0]
